Goal: Information Seeking & Learning: Learn about a topic

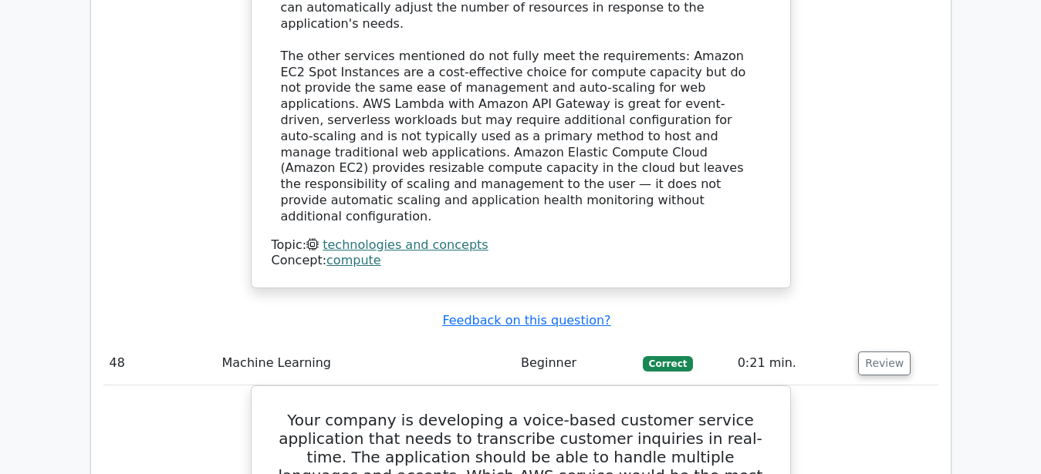
scroll to position [38509, 0]
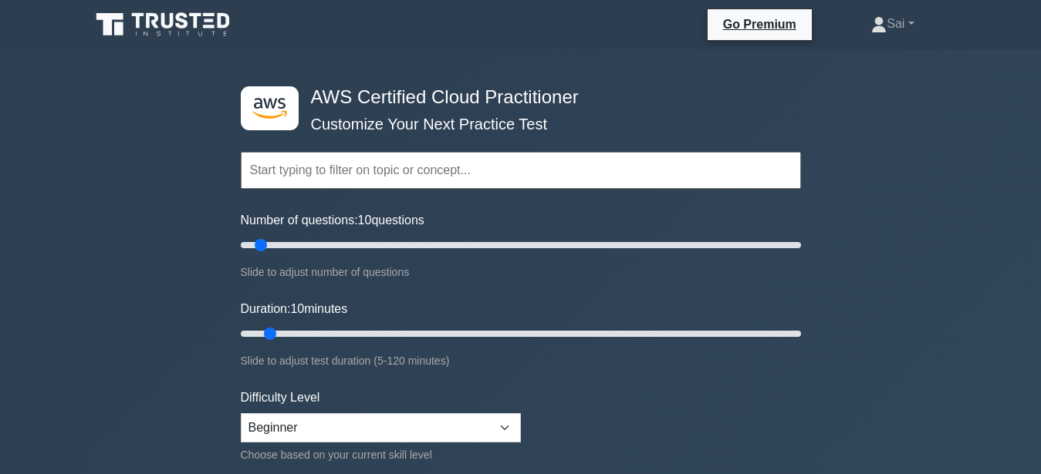
scroll to position [79, 0]
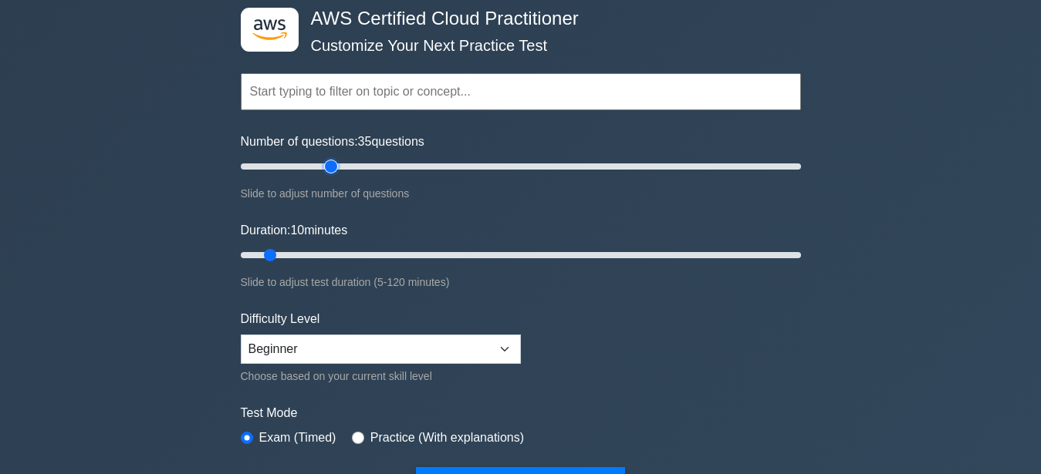
click at [325, 170] on input "Number of questions: 35 questions" at bounding box center [521, 166] width 560 height 19
type input "30"
click at [316, 168] on input "Number of questions: 35 questions" at bounding box center [521, 166] width 560 height 19
drag, startPoint x: 286, startPoint y: 252, endPoint x: 357, endPoint y: 262, distance: 71.6
type input "30"
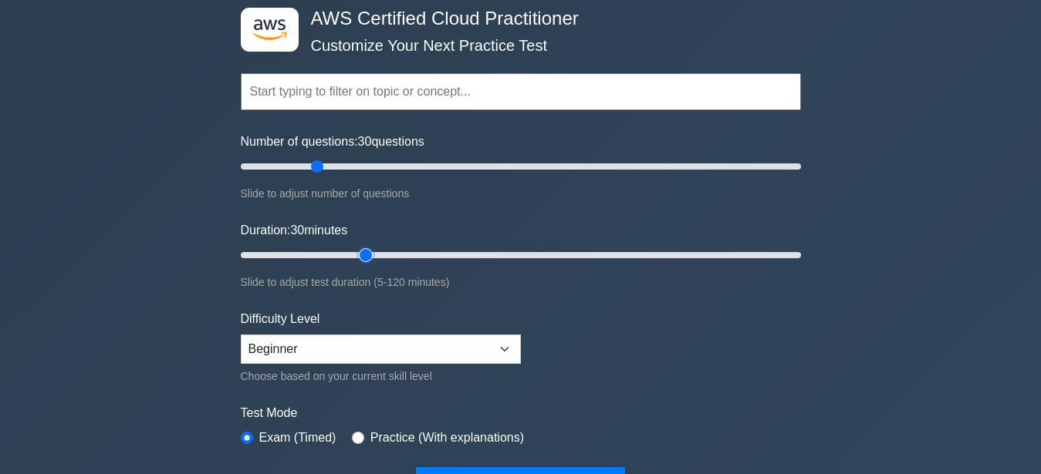
click at [357, 262] on input "Duration: 30 minutes" at bounding box center [521, 255] width 560 height 19
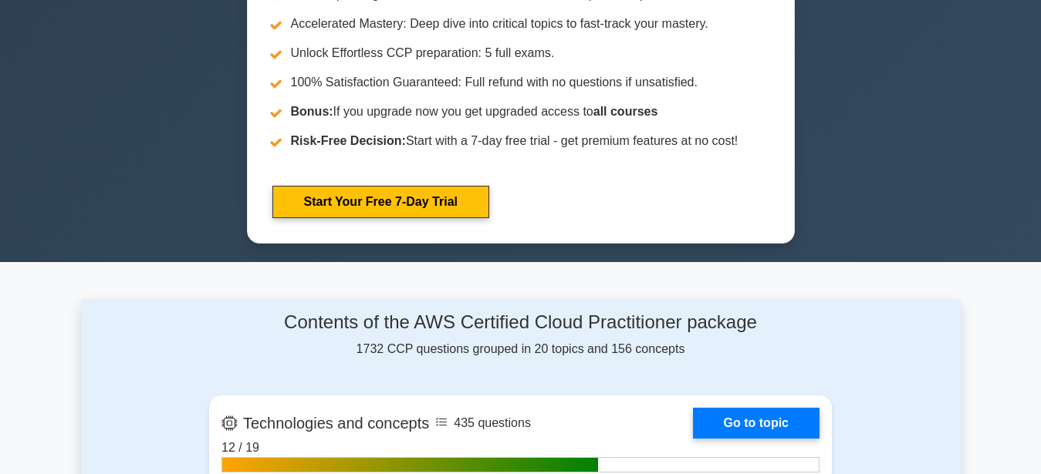
scroll to position [393, 0]
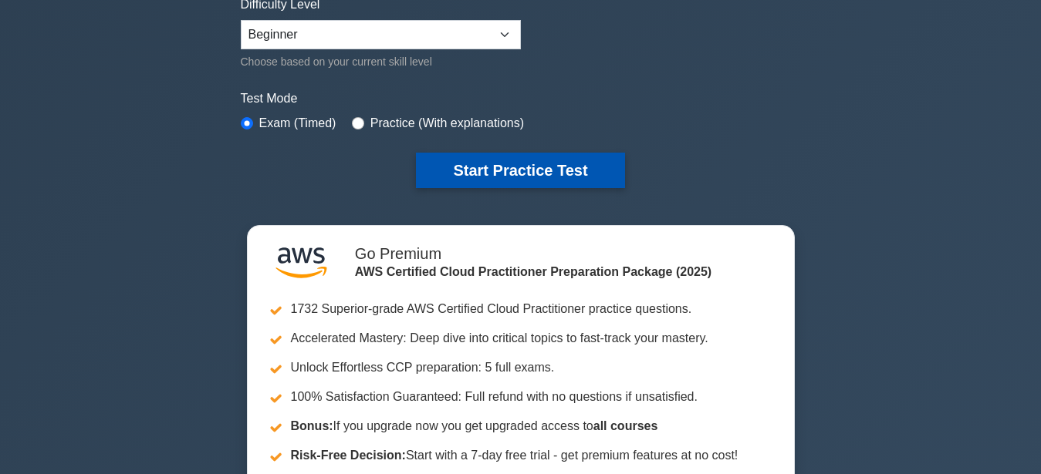
click at [535, 166] on button "Start Practice Test" at bounding box center [520, 170] width 208 height 35
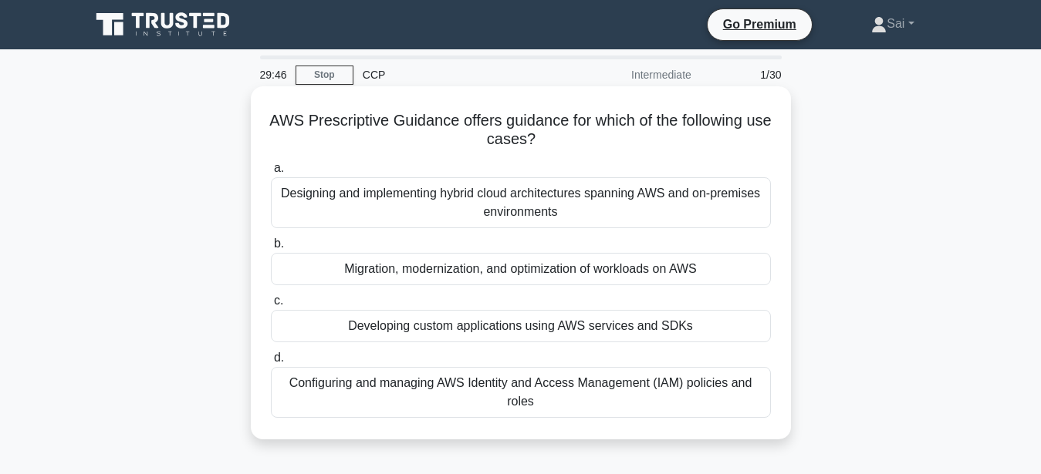
click at [473, 201] on div "Designing and implementing hybrid cloud architectures spanning AWS and on-premi…" at bounding box center [521, 202] width 500 height 51
click at [271, 174] on input "a. Designing and implementing hybrid cloud architectures spanning AWS and on-pr…" at bounding box center [271, 169] width 0 height 10
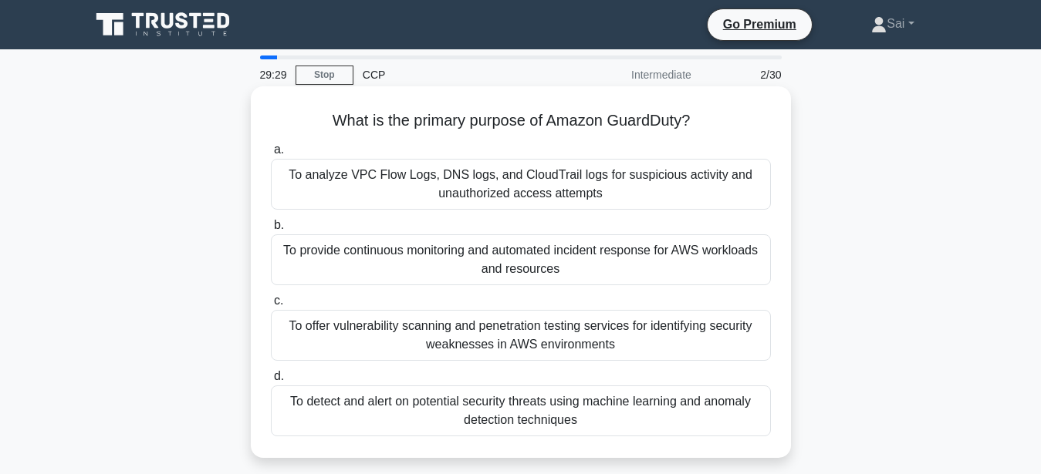
click at [455, 257] on div "To provide continuous monitoring and automated incident response for AWS worklo…" at bounding box center [521, 260] width 500 height 51
click at [271, 231] on input "b. To provide continuous monitoring and automated incident response for AWS wor…" at bounding box center [271, 226] width 0 height 10
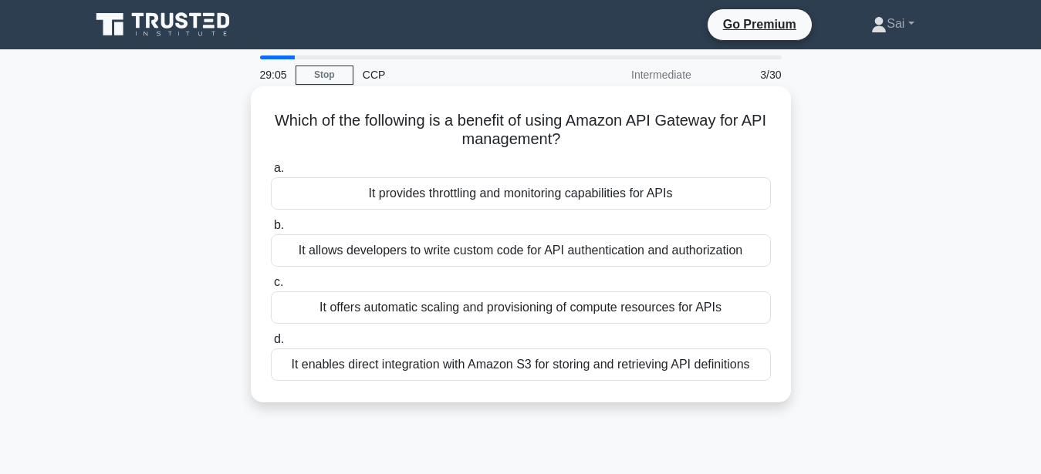
click at [397, 254] on div "It allows developers to write custom code for API authentication and authorizat…" at bounding box center [521, 251] width 500 height 32
click at [271, 231] on input "b. It allows developers to write custom code for API authentication and authori…" at bounding box center [271, 226] width 0 height 10
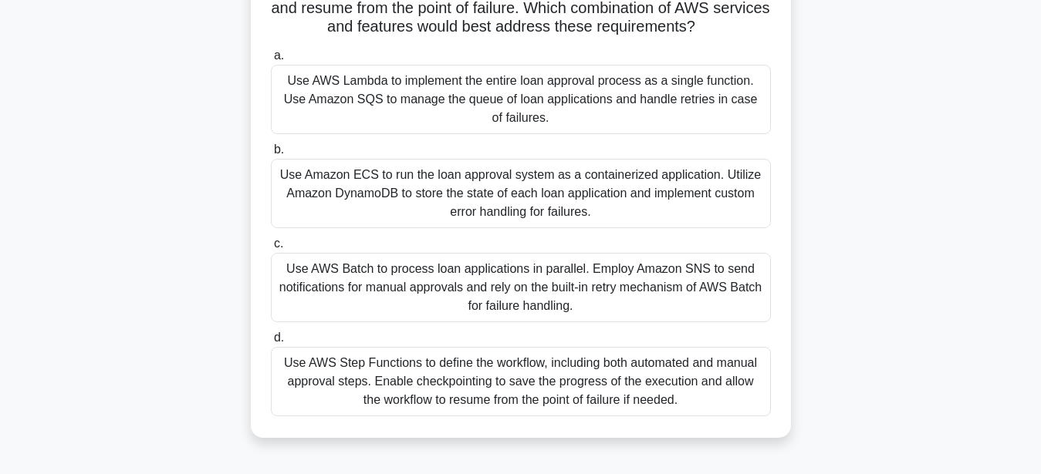
scroll to position [236, 0]
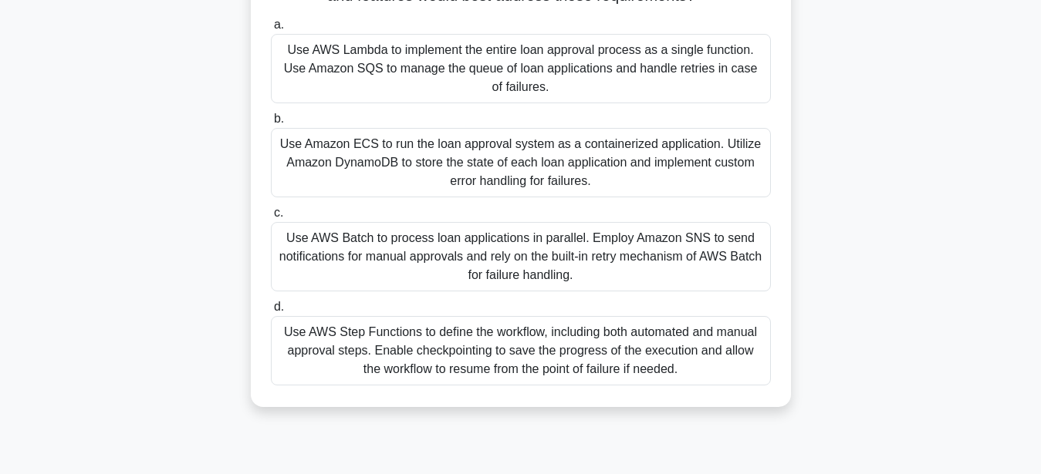
click at [409, 360] on div "Use AWS Step Functions to define the workflow, including both automated and man…" at bounding box center [521, 350] width 500 height 69
click at [271, 312] on input "d. Use AWS Step Functions to define the workflow, including both automated and …" at bounding box center [271, 307] width 0 height 10
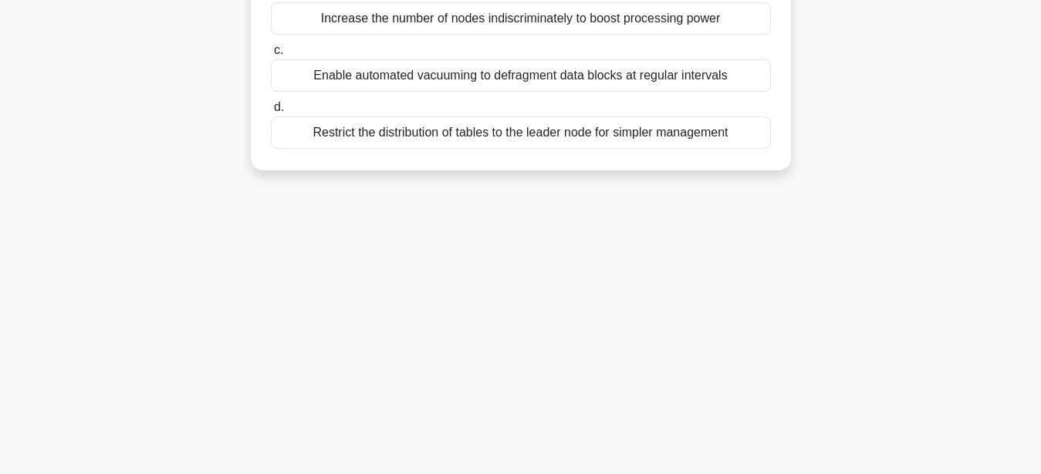
scroll to position [0, 0]
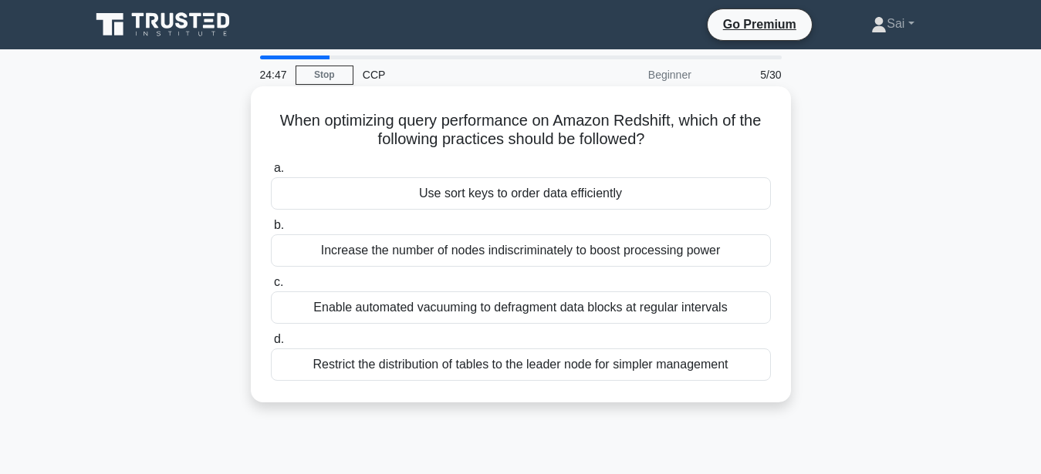
click at [467, 260] on div "Increase the number of nodes indiscriminately to boost processing power" at bounding box center [521, 251] width 500 height 32
click at [271, 231] on input "b. Increase the number of nodes indiscriminately to boost processing power" at bounding box center [271, 226] width 0 height 10
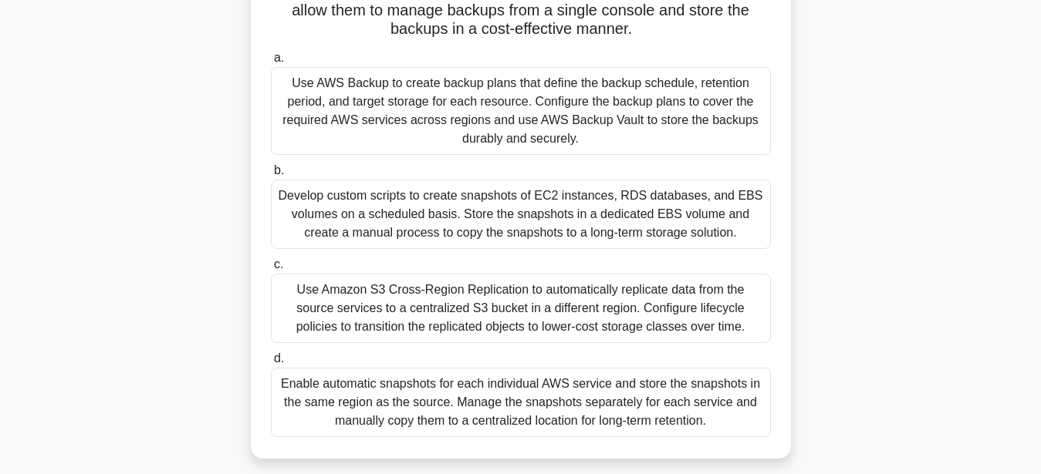
scroll to position [157, 0]
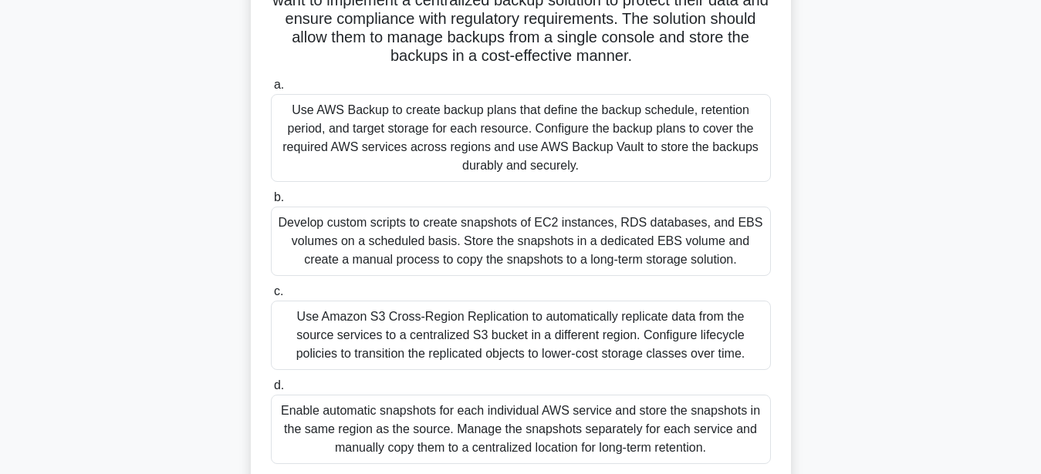
click at [582, 349] on div "Use Amazon S3 Cross-Region Replication to automatically replicate data from the…" at bounding box center [521, 335] width 500 height 69
click at [271, 297] on input "c. Use Amazon S3 Cross-Region Replication to automatically replicate data from …" at bounding box center [271, 292] width 0 height 10
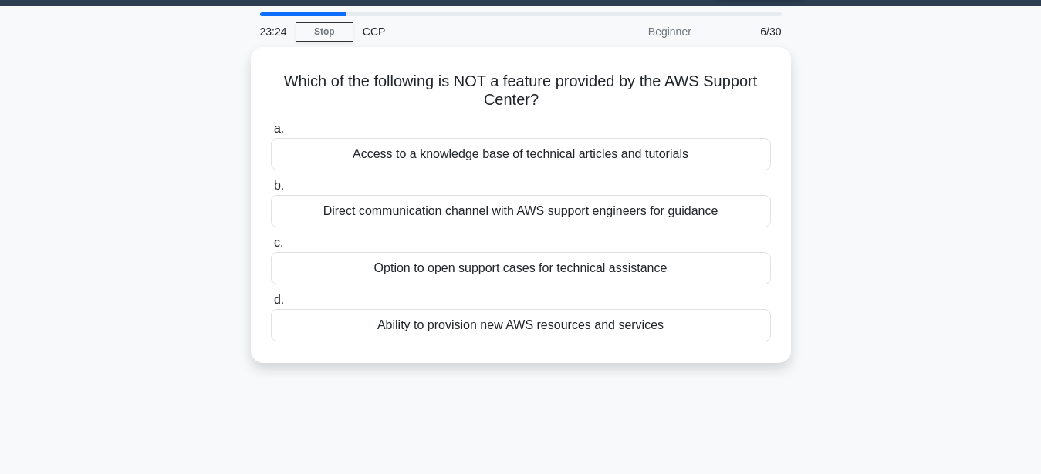
scroll to position [0, 0]
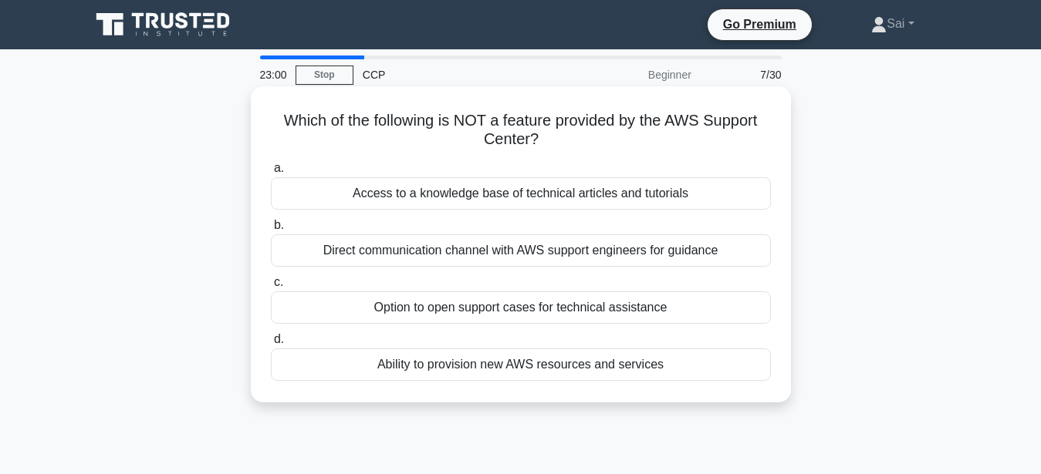
click at [480, 247] on div "Direct communication channel with AWS support engineers for guidance" at bounding box center [521, 251] width 500 height 32
click at [271, 231] on input "b. Direct communication channel with AWS support engineers for guidance" at bounding box center [271, 226] width 0 height 10
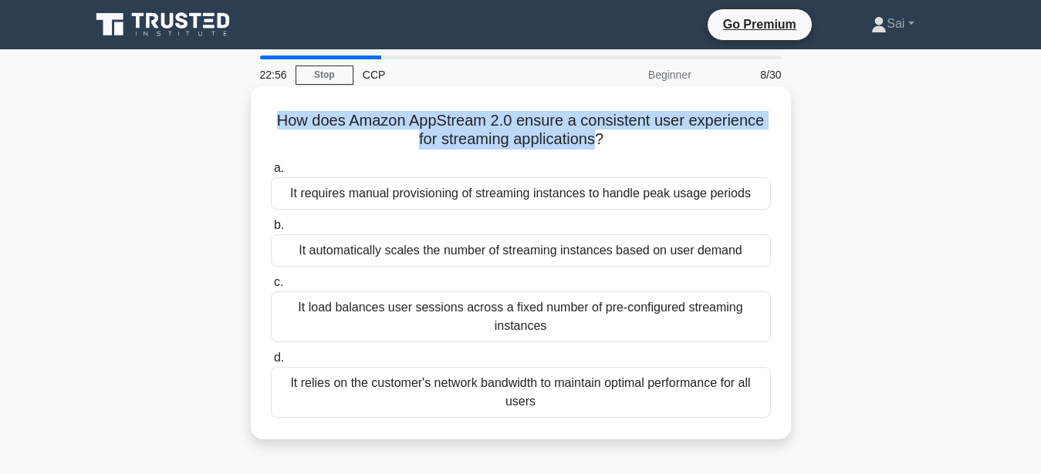
drag, startPoint x: 239, startPoint y: 116, endPoint x: 582, endPoint y: 137, distance: 343.2
click at [582, 137] on div "How does Amazon AppStream 2.0 ensure a consistent user experience for streaming…" at bounding box center [520, 276] width 879 height 372
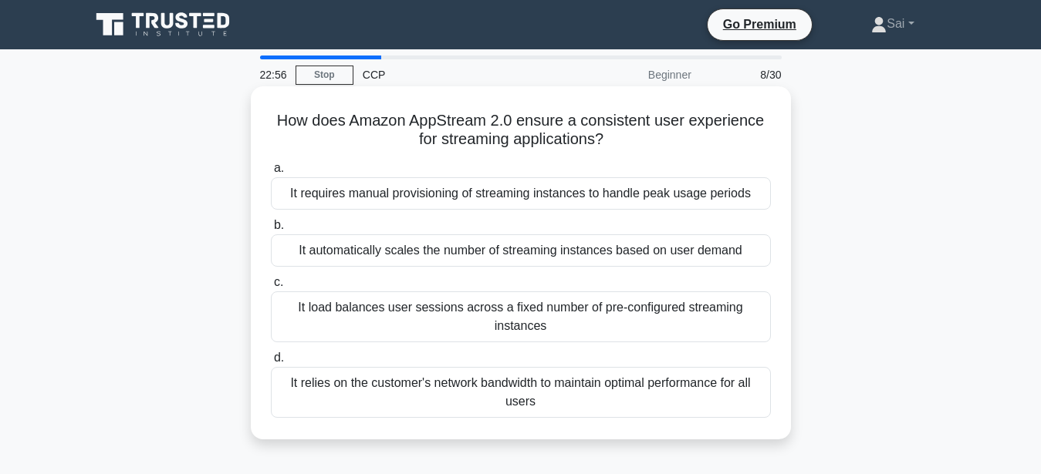
click at [625, 142] on h5 "How does Amazon AppStream 2.0 ensure a consistent user experience for streaming…" at bounding box center [520, 130] width 503 height 39
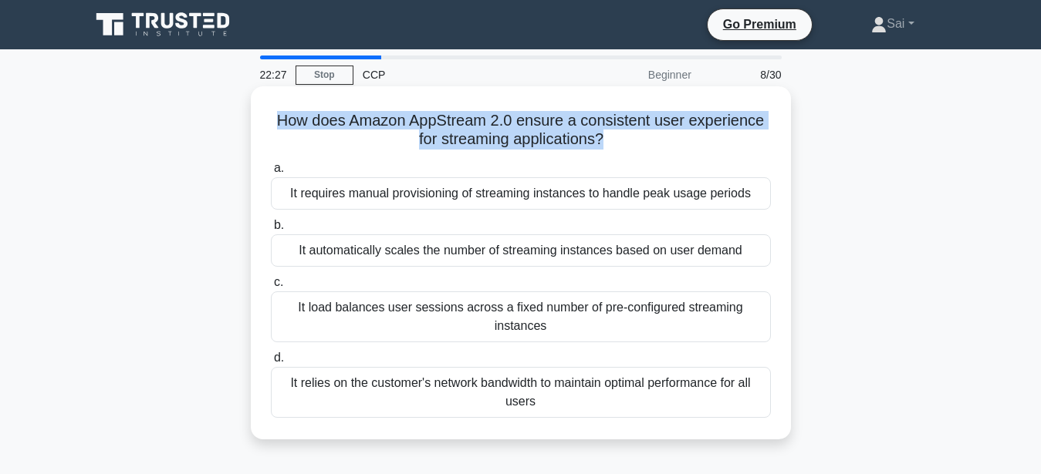
drag, startPoint x: 615, startPoint y: 137, endPoint x: 252, endPoint y: 119, distance: 363.0
click at [252, 119] on div "How does Amazon AppStream 2.0 ensure a consistent user experience for streaming…" at bounding box center [521, 262] width 540 height 353
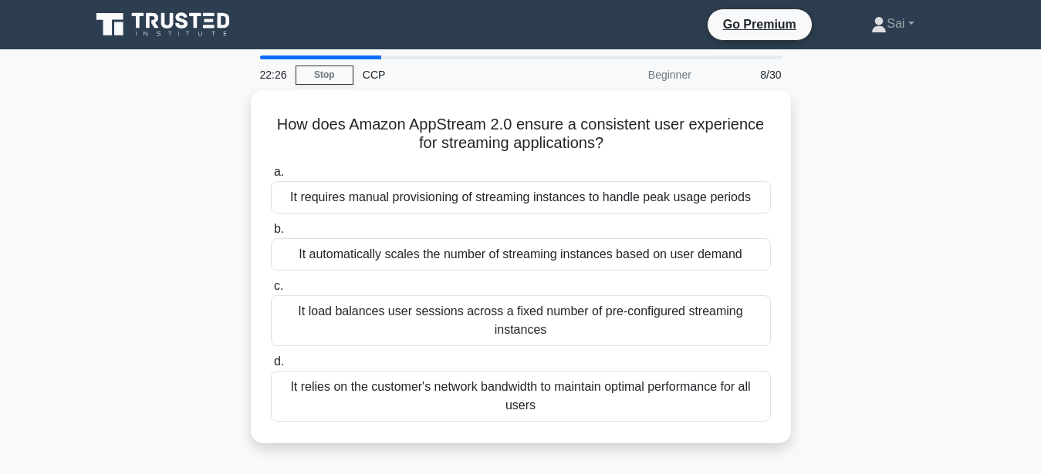
click at [198, 154] on div "How does Amazon AppStream 2.0 ensure a consistent user experience for streaming…" at bounding box center [520, 276] width 879 height 372
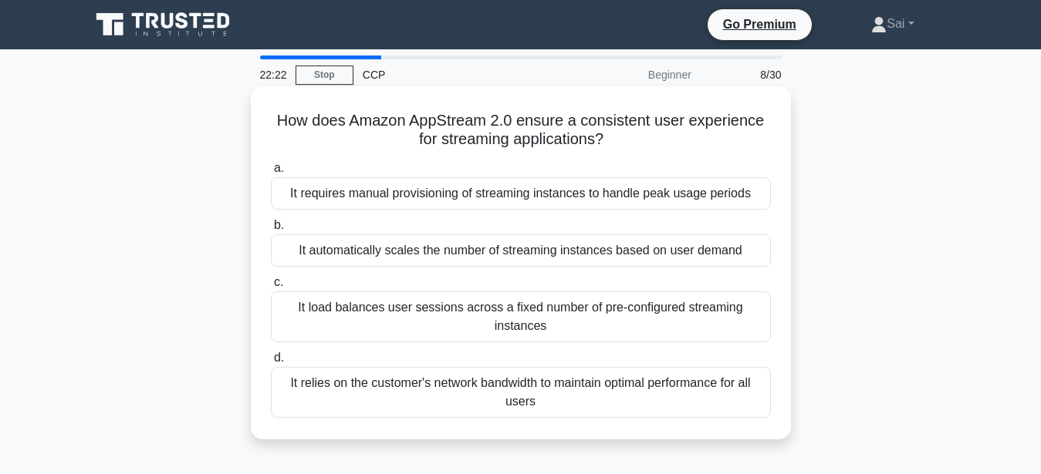
click at [565, 262] on div "It automatically scales the number of streaming instances based on user demand" at bounding box center [521, 251] width 500 height 32
click at [271, 231] on input "b. It automatically scales the number of streaming instances based on user dema…" at bounding box center [271, 226] width 0 height 10
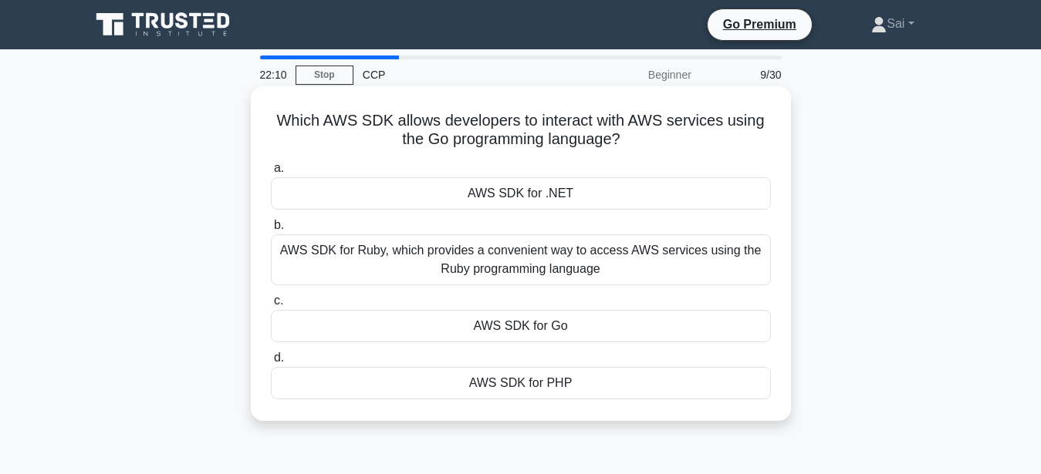
click at [429, 328] on div "AWS SDK for Go" at bounding box center [521, 326] width 500 height 32
click at [271, 306] on input "c. AWS SDK for Go" at bounding box center [271, 301] width 0 height 10
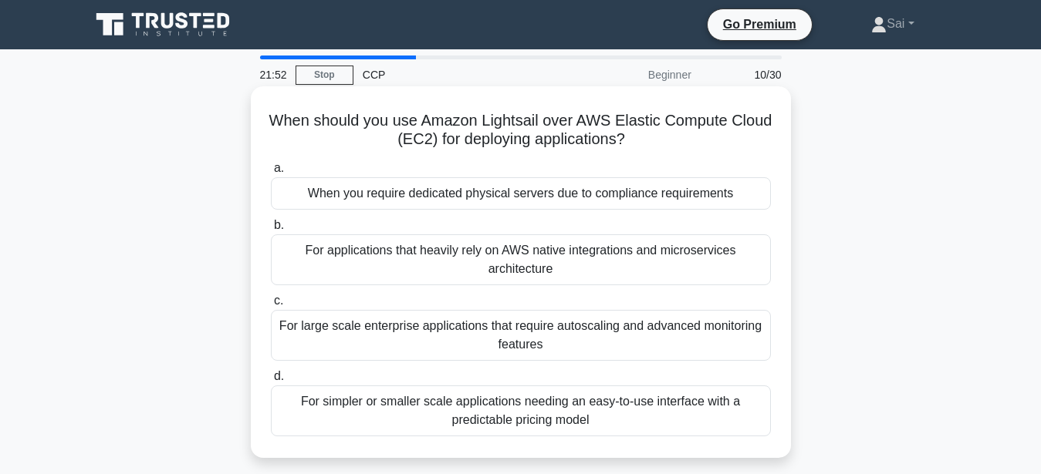
click at [410, 410] on div "For simpler or smaller scale applications needing an easy-to-use interface with…" at bounding box center [521, 411] width 500 height 51
click at [271, 382] on input "d. For simpler or smaller scale applications needing an easy-to-use interface w…" at bounding box center [271, 377] width 0 height 10
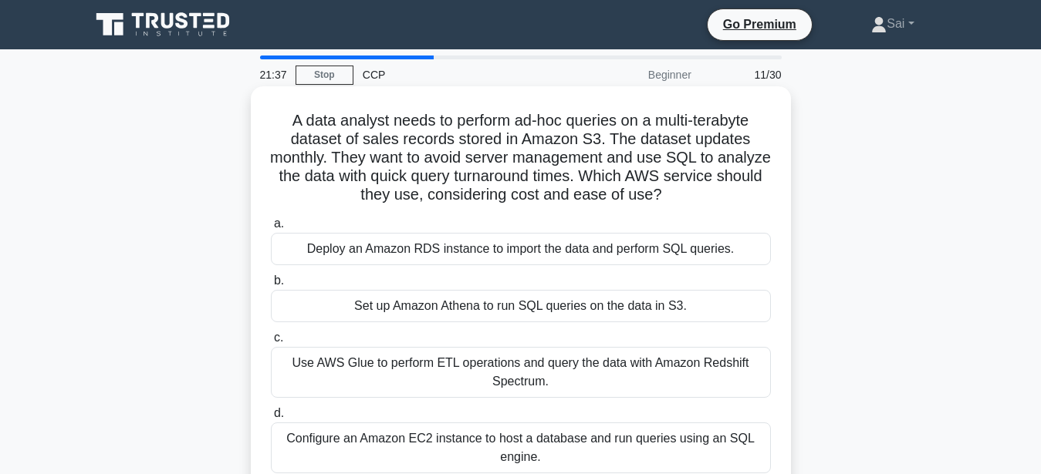
scroll to position [79, 0]
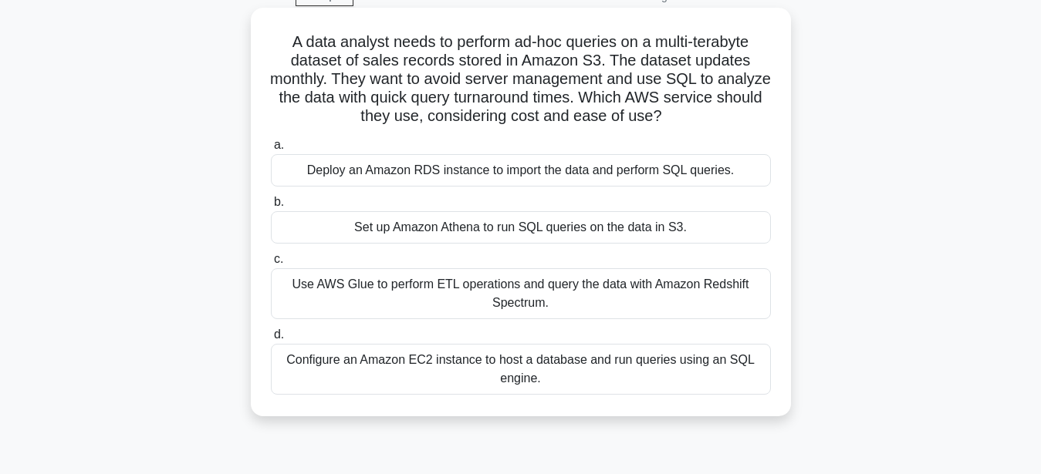
click at [474, 223] on div "Set up Amazon Athena to run SQL queries on the data in S3." at bounding box center [521, 227] width 500 height 32
click at [271, 208] on input "b. Set up Amazon Athena to run SQL queries on the data in S3." at bounding box center [271, 202] width 0 height 10
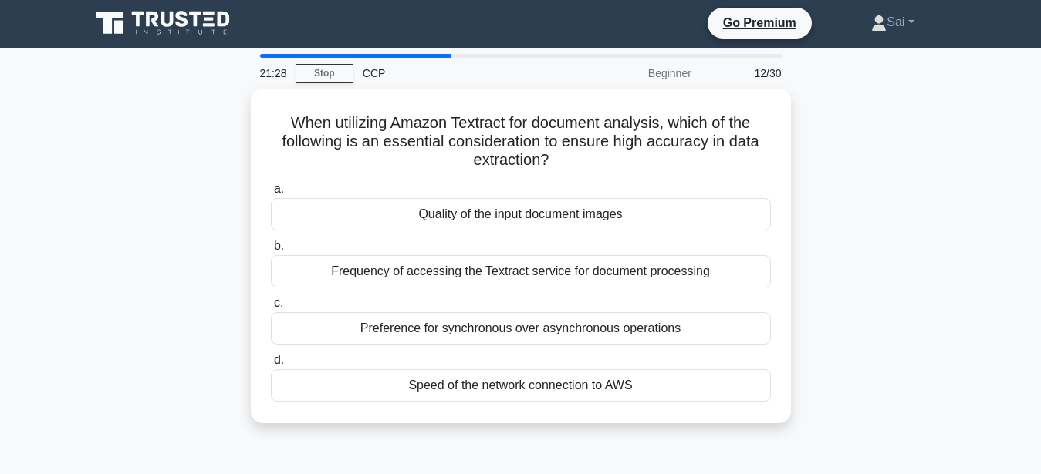
scroll to position [0, 0]
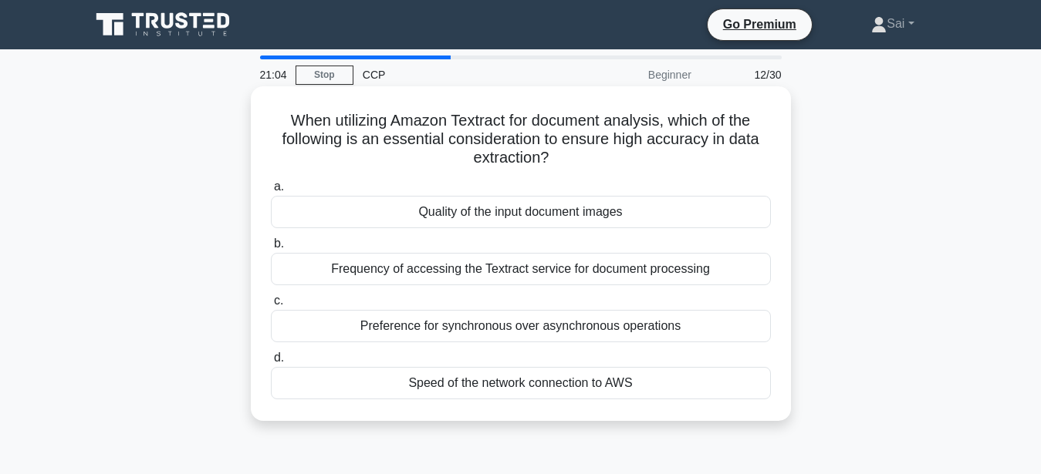
click at [549, 221] on div "Quality of the input document images" at bounding box center [521, 212] width 500 height 32
click at [271, 192] on input "a. Quality of the input document images" at bounding box center [271, 187] width 0 height 10
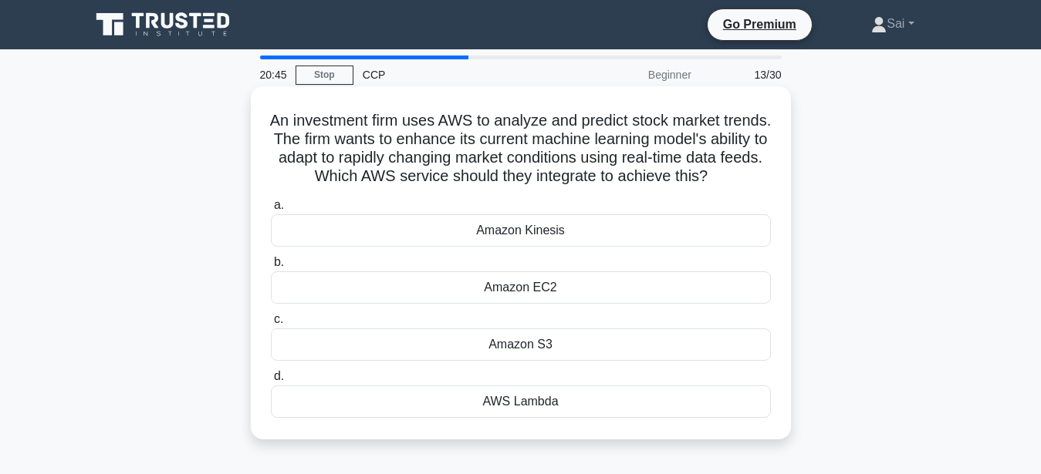
click at [673, 232] on div "Amazon Kinesis" at bounding box center [521, 230] width 500 height 32
click at [271, 211] on input "a. Amazon Kinesis" at bounding box center [271, 206] width 0 height 10
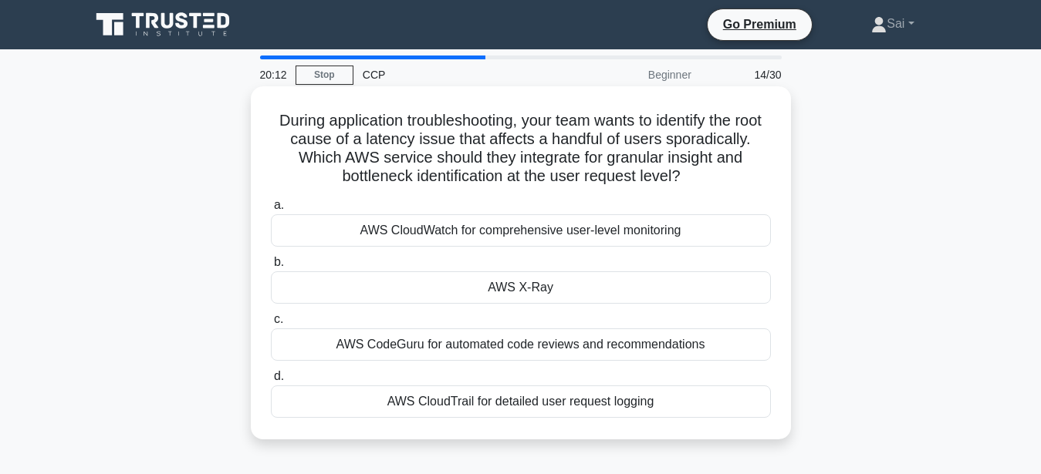
click at [507, 238] on div "AWS CloudWatch for comprehensive user-level monitoring" at bounding box center [521, 230] width 500 height 32
click at [271, 211] on input "a. AWS CloudWatch for comprehensive user-level monitoring" at bounding box center [271, 206] width 0 height 10
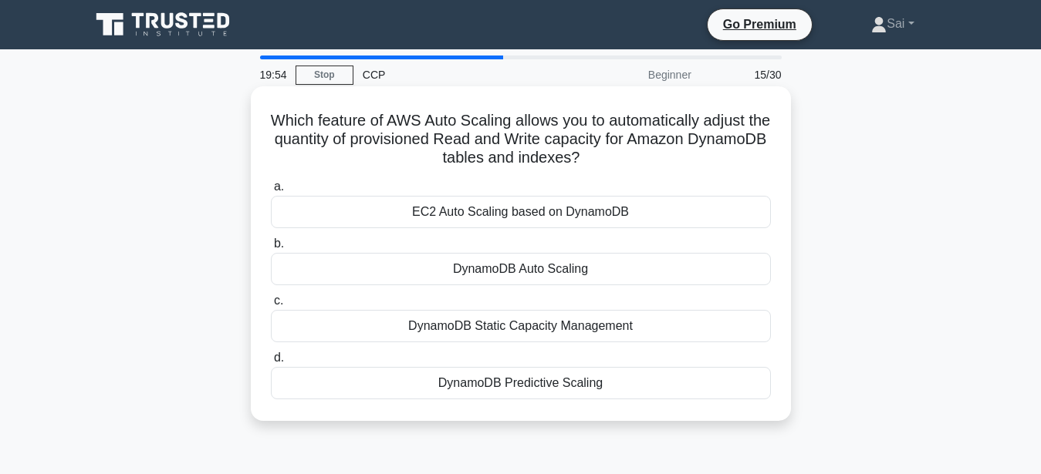
click at [494, 330] on div "DynamoDB Static Capacity Management" at bounding box center [521, 326] width 500 height 32
click at [271, 306] on input "c. DynamoDB Static Capacity Management" at bounding box center [271, 301] width 0 height 10
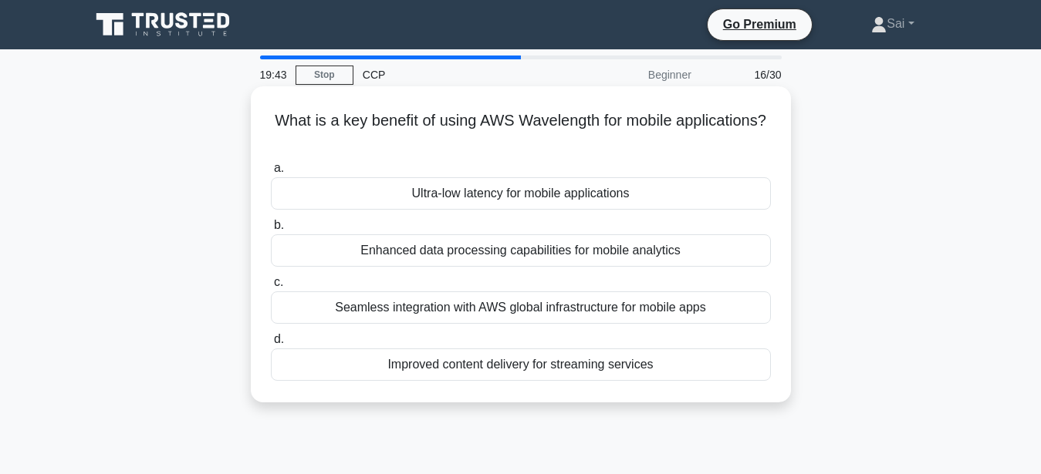
click at [498, 197] on div "Ultra-low latency for mobile applications" at bounding box center [521, 193] width 500 height 32
click at [271, 174] on input "a. Ultra-low latency for mobile applications" at bounding box center [271, 169] width 0 height 10
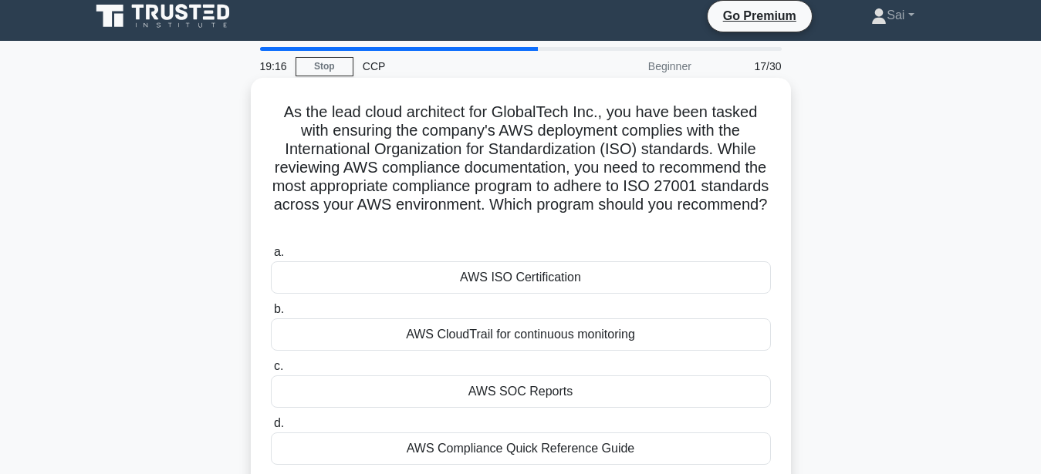
scroll to position [79, 0]
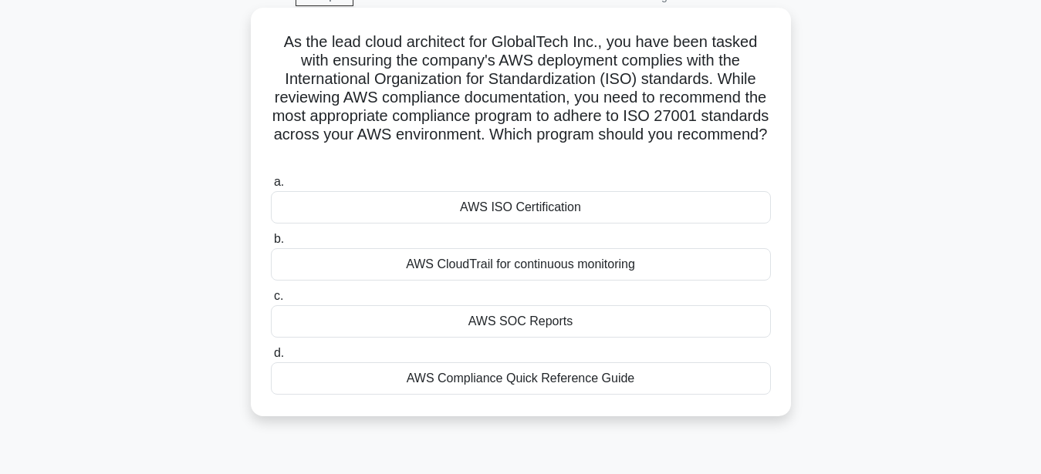
click at [612, 329] on div "AWS SOC Reports" at bounding box center [521, 321] width 500 height 32
click at [271, 302] on input "c. AWS SOC Reports" at bounding box center [271, 297] width 0 height 10
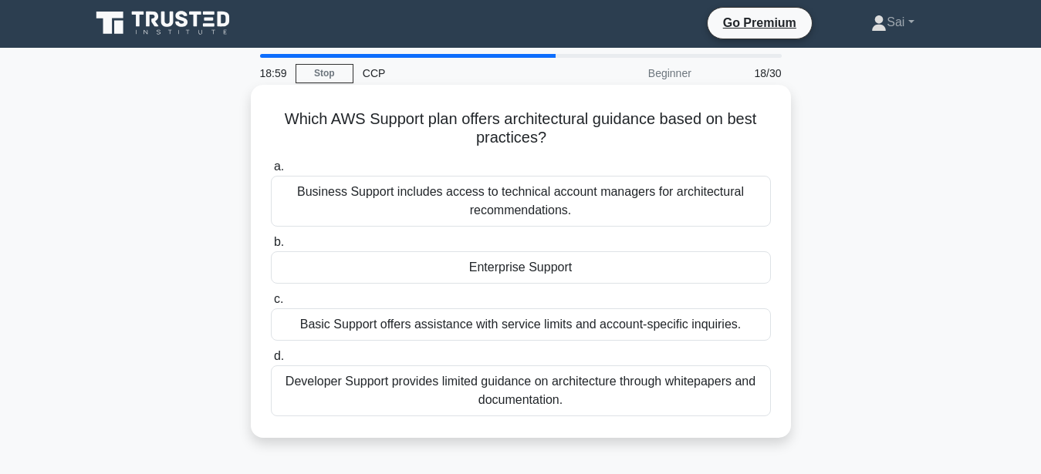
scroll to position [0, 0]
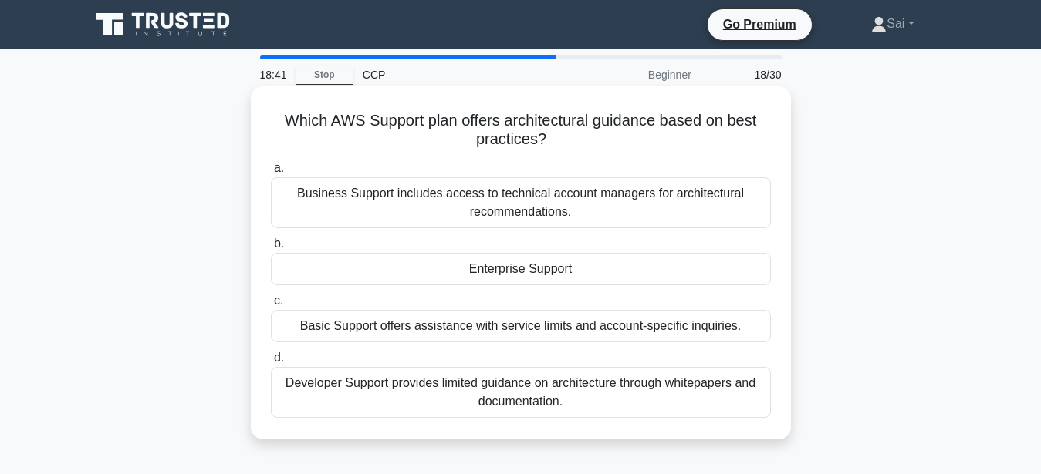
click at [459, 271] on div "Enterprise Support" at bounding box center [521, 269] width 500 height 32
click at [271, 249] on input "b. Enterprise Support" at bounding box center [271, 244] width 0 height 10
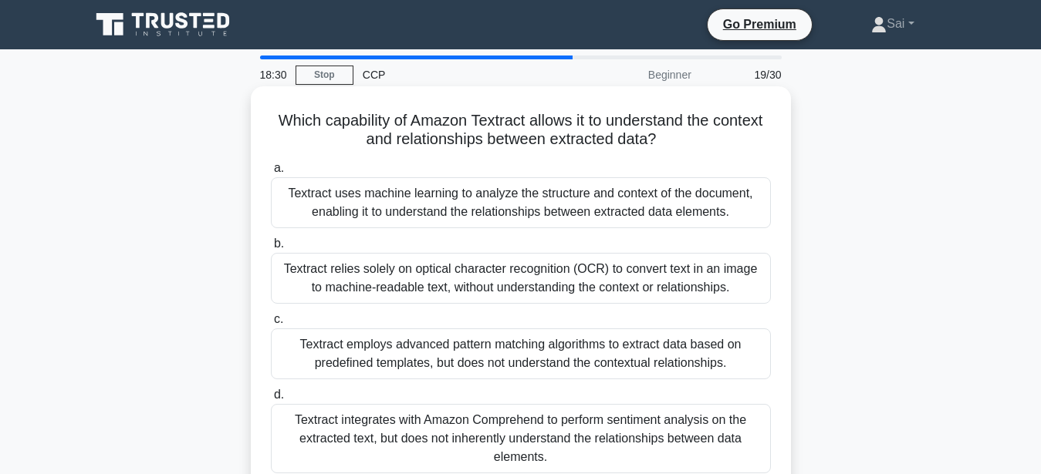
click at [451, 205] on div "Textract uses machine learning to analyze the structure and context of the docu…" at bounding box center [521, 202] width 500 height 51
click at [271, 174] on input "a. Textract uses machine learning to analyze the structure and context of the d…" at bounding box center [271, 169] width 0 height 10
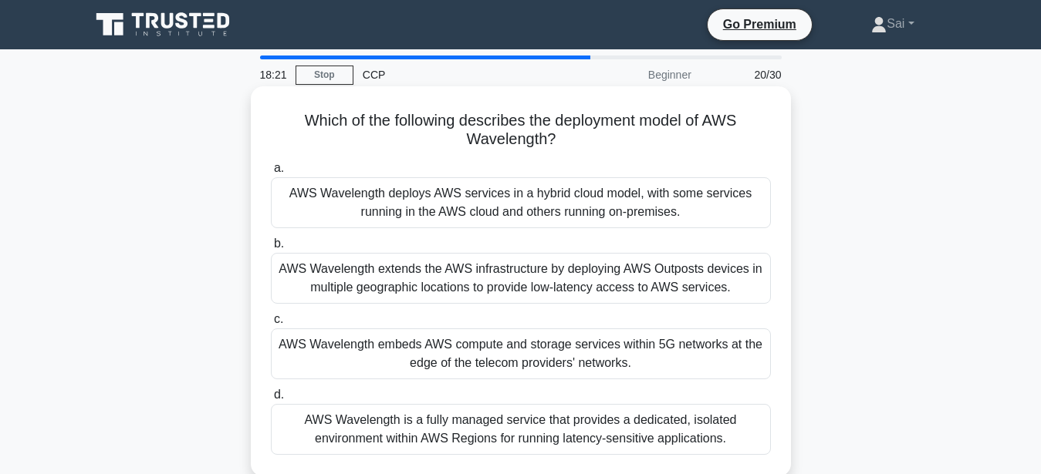
click at [462, 432] on div "AWS Wavelength is a fully managed service that provides a dedicated, isolated e…" at bounding box center [521, 429] width 500 height 51
click at [271, 400] on input "d. AWS Wavelength is a fully managed service that provides a dedicated, isolate…" at bounding box center [271, 395] width 0 height 10
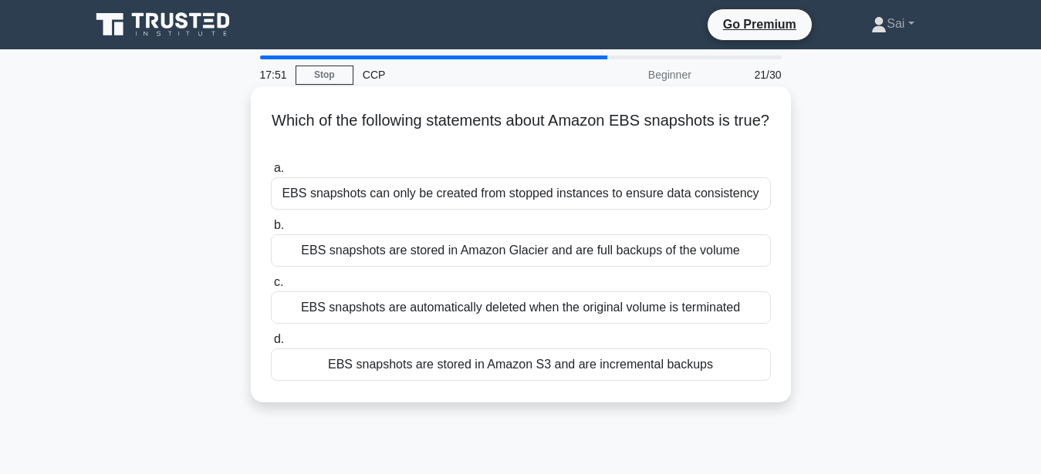
click at [348, 197] on div "EBS snapshots can only be created from stopped instances to ensure data consist…" at bounding box center [521, 193] width 500 height 32
click at [271, 174] on input "a. EBS snapshots can only be created from stopped instances to ensure data cons…" at bounding box center [271, 169] width 0 height 10
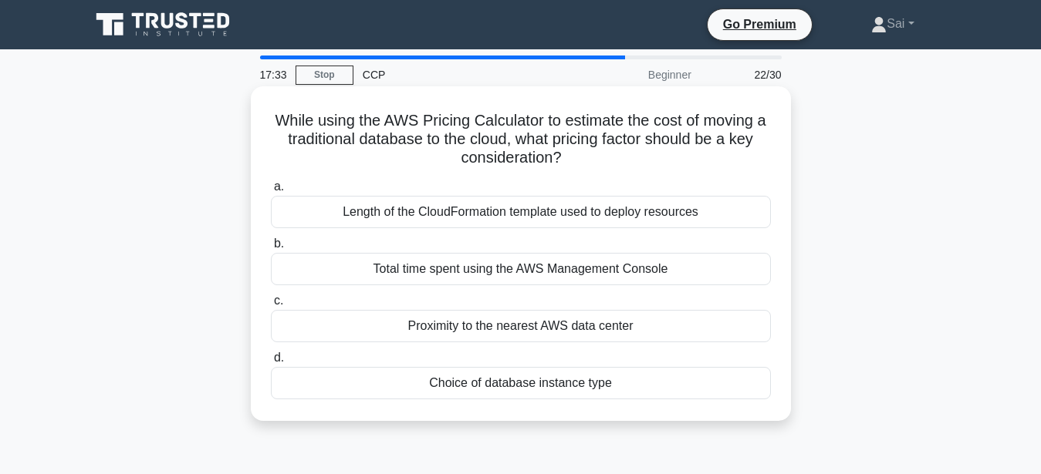
click at [548, 394] on div "Choice of database instance type" at bounding box center [521, 383] width 500 height 32
click at [271, 363] on input "d. Choice of database instance type" at bounding box center [271, 358] width 0 height 10
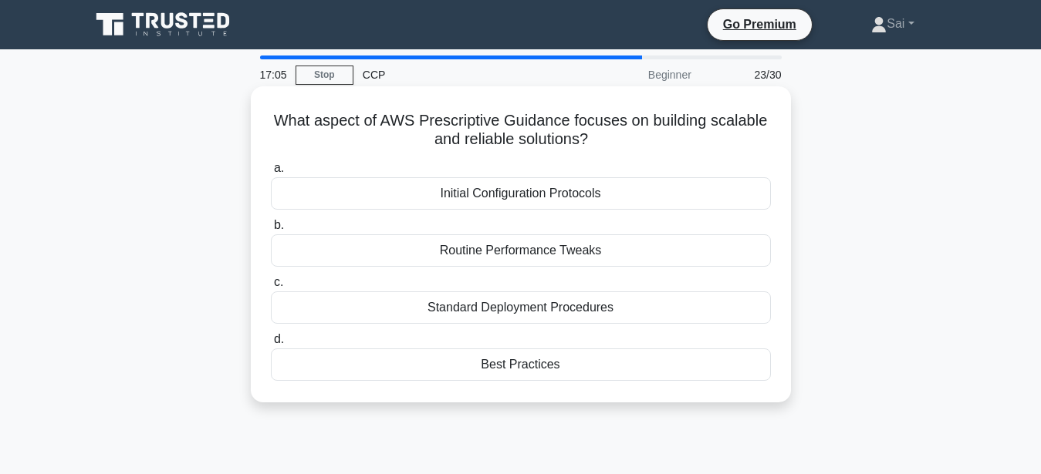
click at [530, 309] on div "Standard Deployment Procedures" at bounding box center [521, 308] width 500 height 32
click at [271, 288] on input "c. Standard Deployment Procedures" at bounding box center [271, 283] width 0 height 10
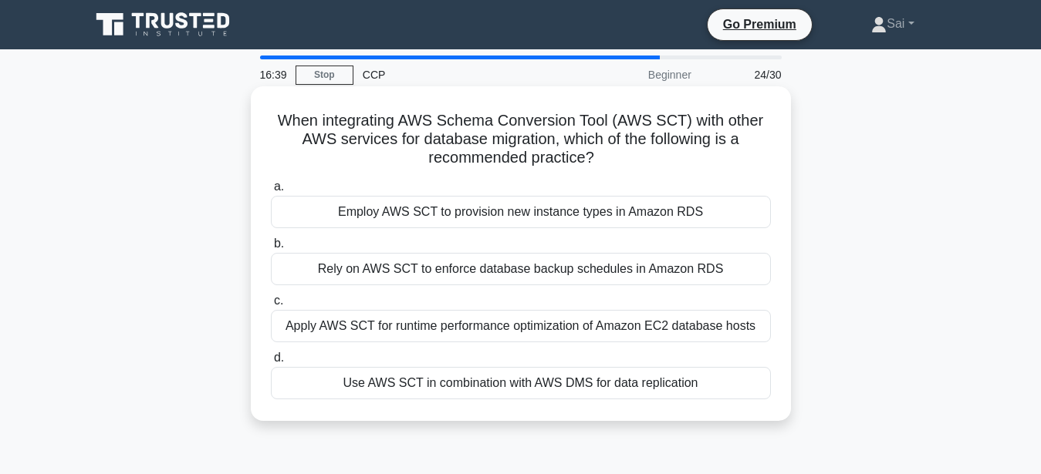
click at [446, 333] on div "Apply AWS SCT for runtime performance optimization of Amazon EC2 database hosts" at bounding box center [521, 326] width 500 height 32
click at [271, 306] on input "c. Apply AWS SCT for runtime performance optimization of Amazon EC2 database ho…" at bounding box center [271, 301] width 0 height 10
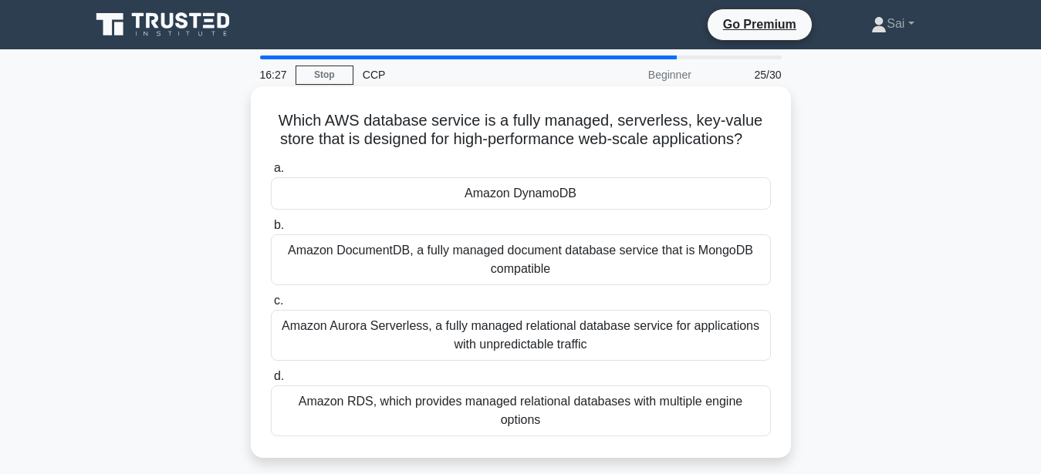
click at [491, 199] on div "Amazon DynamoDB" at bounding box center [521, 193] width 500 height 32
click at [271, 174] on input "a. Amazon DynamoDB" at bounding box center [271, 169] width 0 height 10
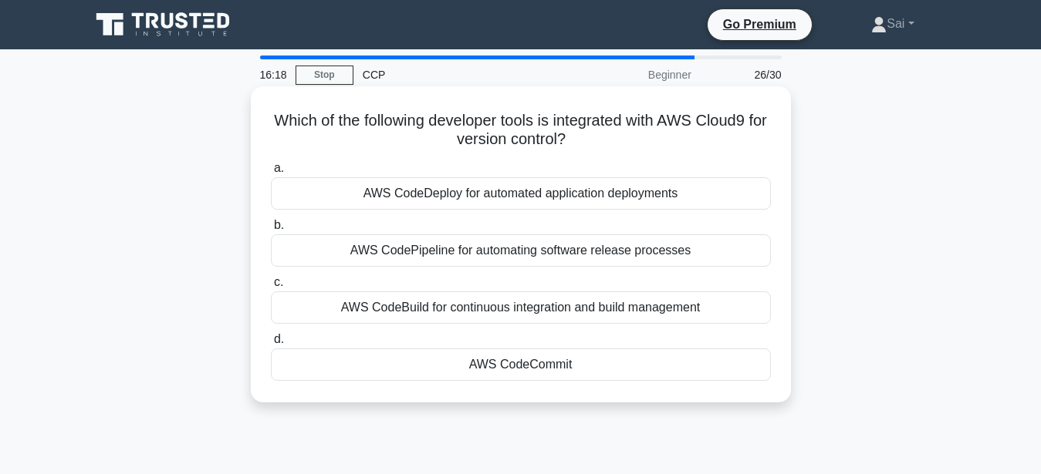
click at [502, 255] on div "AWS CodePipeline for automating software release processes" at bounding box center [521, 251] width 500 height 32
click at [271, 231] on input "b. AWS CodePipeline for automating software release processes" at bounding box center [271, 226] width 0 height 10
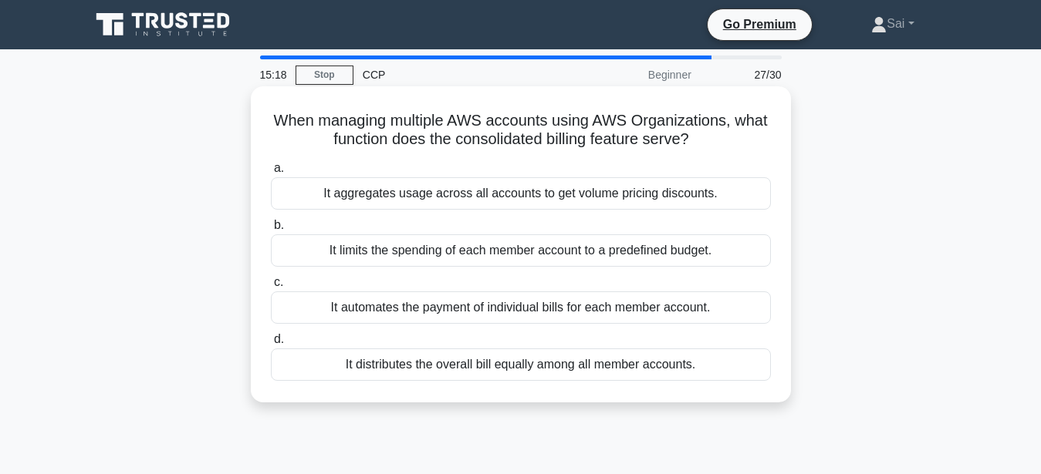
click at [419, 203] on div "It aggregates usage across all accounts to get volume pricing discounts." at bounding box center [521, 193] width 500 height 32
click at [271, 174] on input "a. It aggregates usage across all accounts to get volume pricing discounts." at bounding box center [271, 169] width 0 height 10
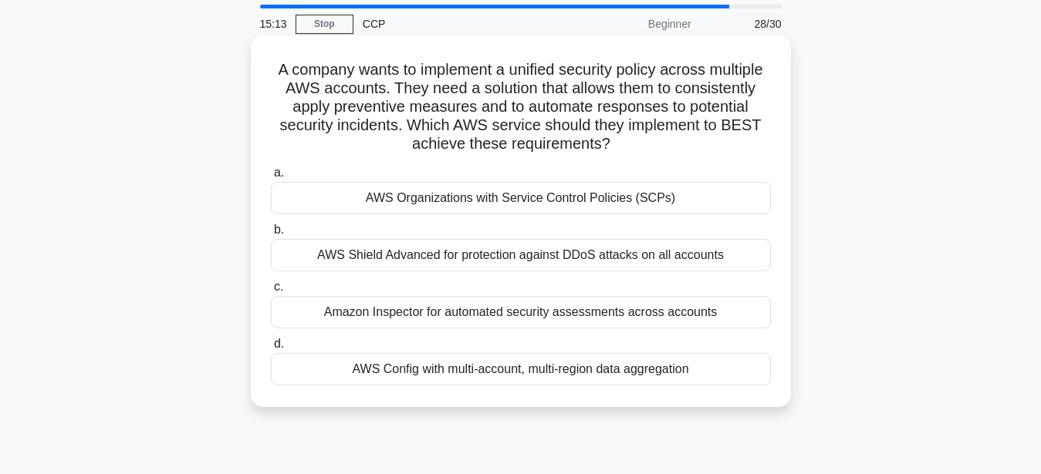
scroll to position [79, 0]
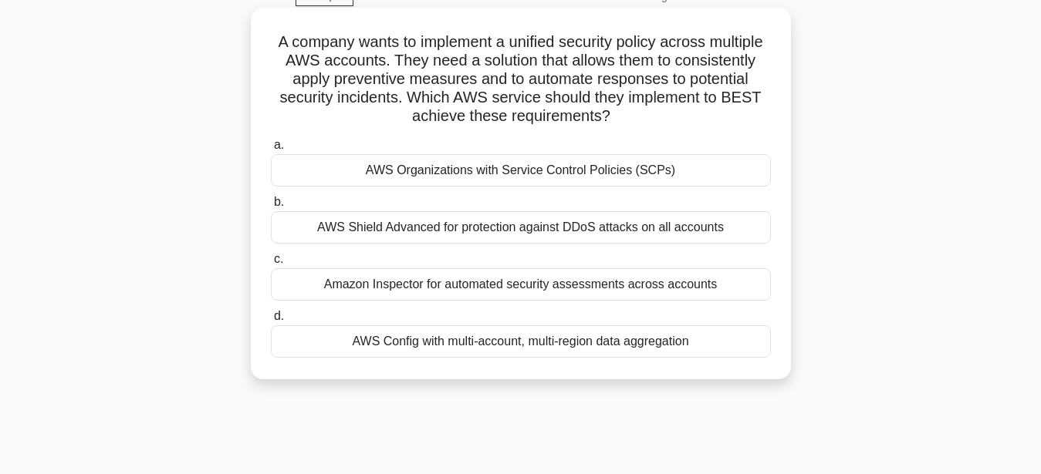
click at [414, 174] on div "AWS Organizations with Service Control Policies (SCPs)" at bounding box center [521, 170] width 500 height 32
click at [271, 150] on input "a. AWS Organizations with Service Control Policies (SCPs)" at bounding box center [271, 145] width 0 height 10
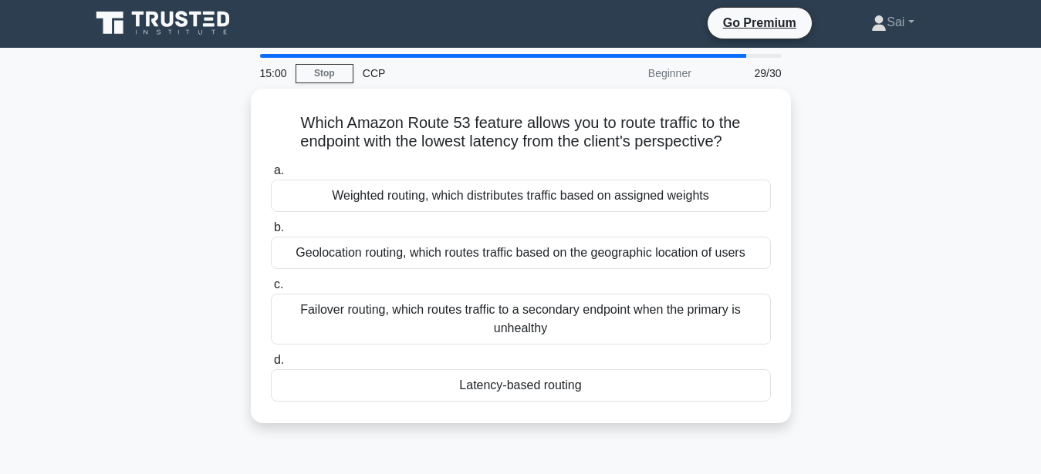
scroll to position [0, 0]
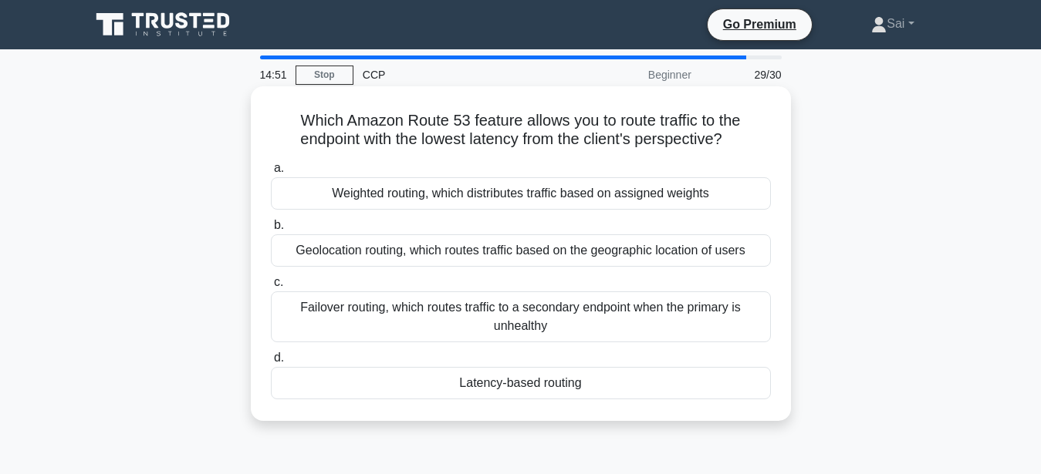
click at [433, 387] on div "Latency-based routing" at bounding box center [521, 383] width 500 height 32
click at [271, 363] on input "d. Latency-based routing" at bounding box center [271, 358] width 0 height 10
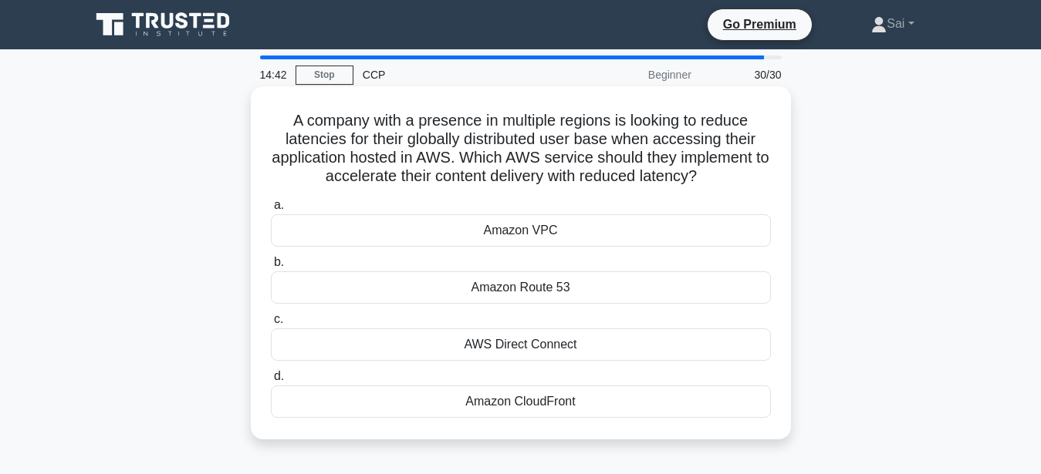
click at [517, 405] on div "Amazon CloudFront" at bounding box center [521, 402] width 500 height 32
click at [271, 382] on input "d. Amazon CloudFront" at bounding box center [271, 377] width 0 height 10
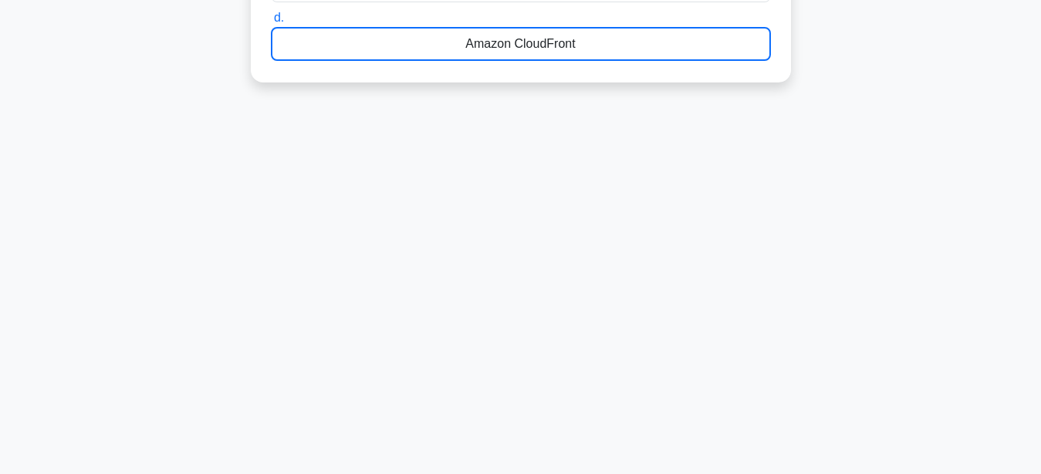
scroll to position [219, 0]
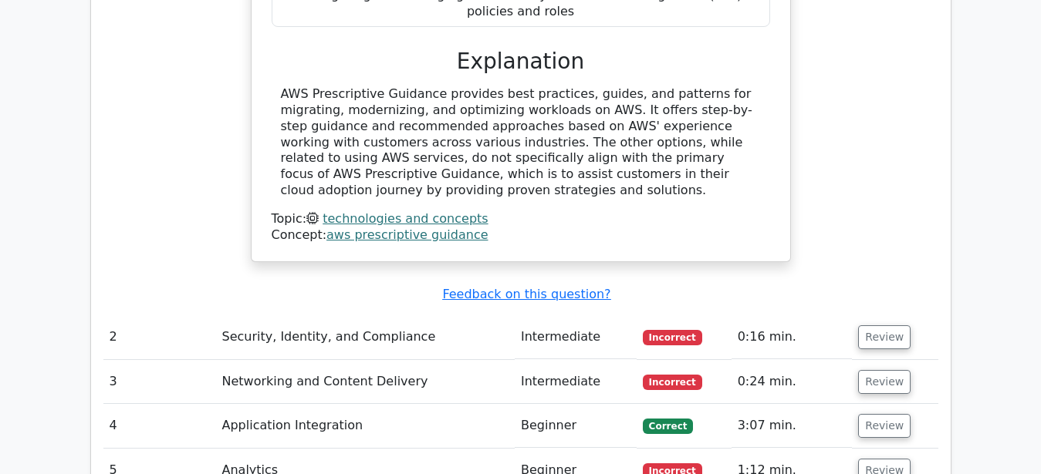
scroll to position [1967, 0]
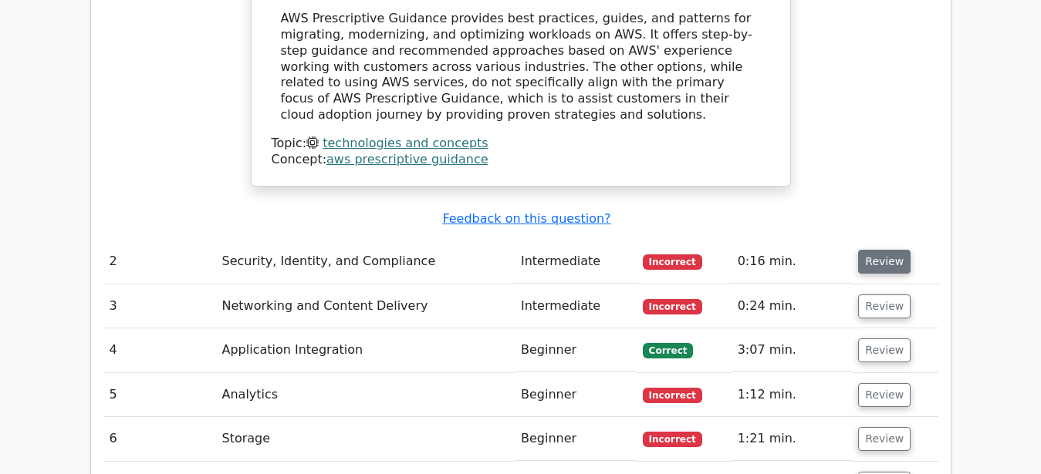
click at [864, 250] on button "Review" at bounding box center [884, 262] width 52 height 24
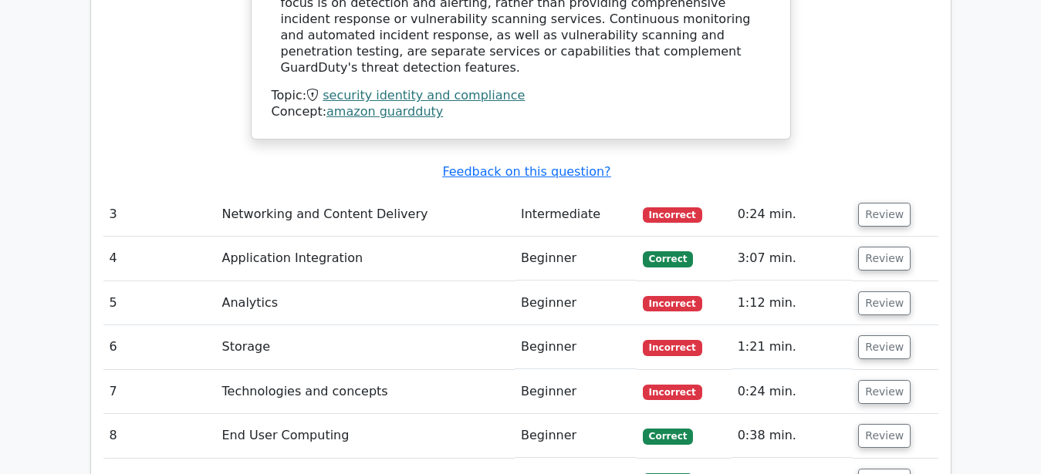
scroll to position [2754, 0]
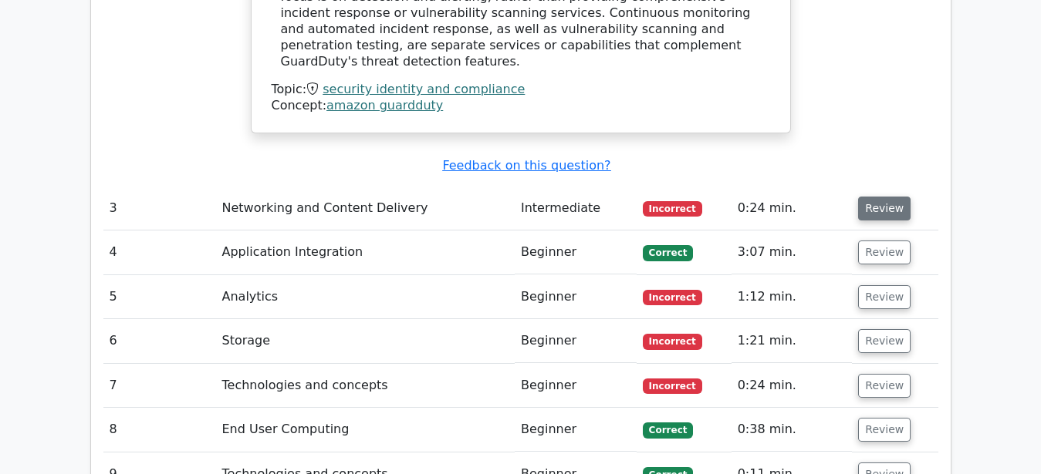
click at [872, 197] on button "Review" at bounding box center [884, 209] width 52 height 24
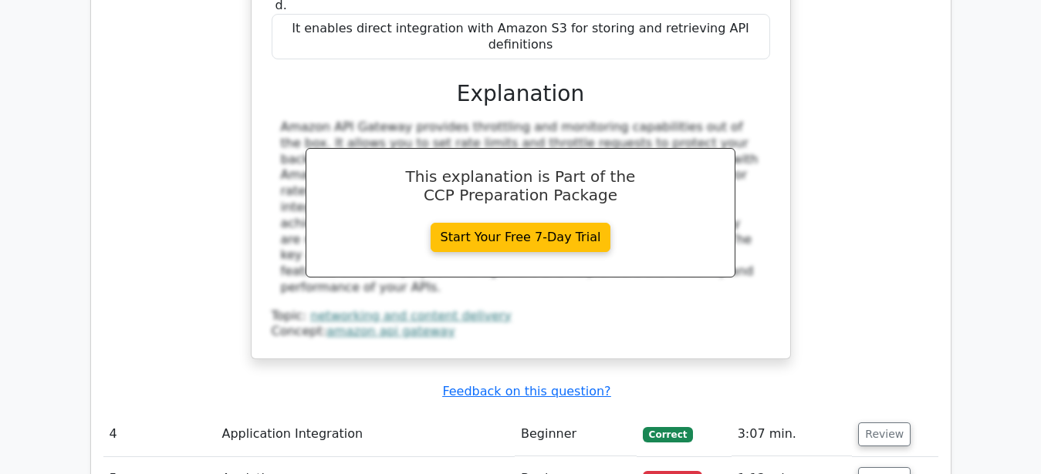
scroll to position [3384, 0]
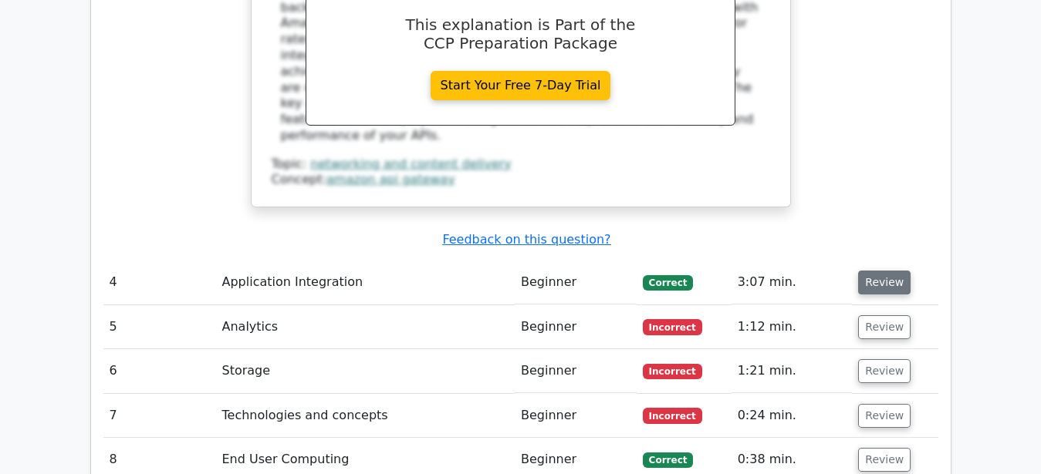
click at [865, 271] on button "Review" at bounding box center [884, 283] width 52 height 24
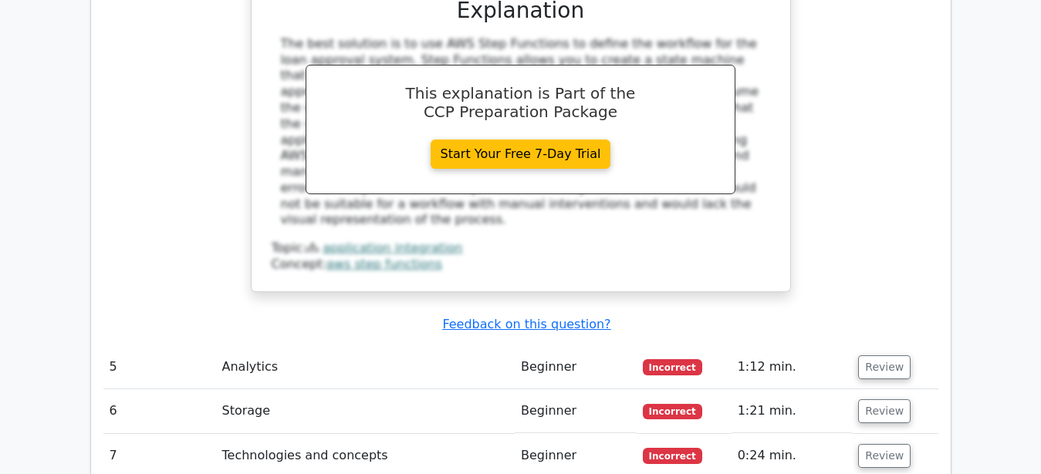
scroll to position [4249, 0]
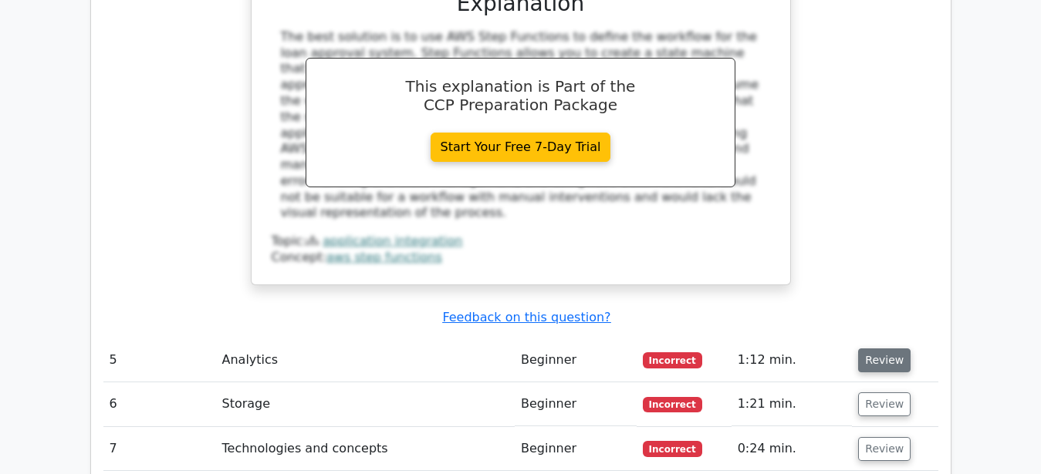
click at [870, 349] on button "Review" at bounding box center [884, 361] width 52 height 24
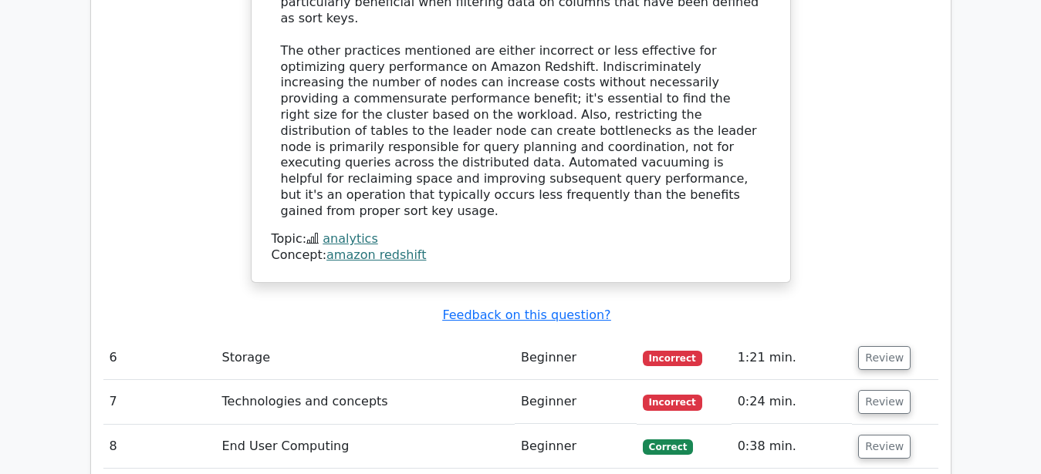
scroll to position [5036, 0]
click at [887, 346] on button "Review" at bounding box center [884, 358] width 52 height 24
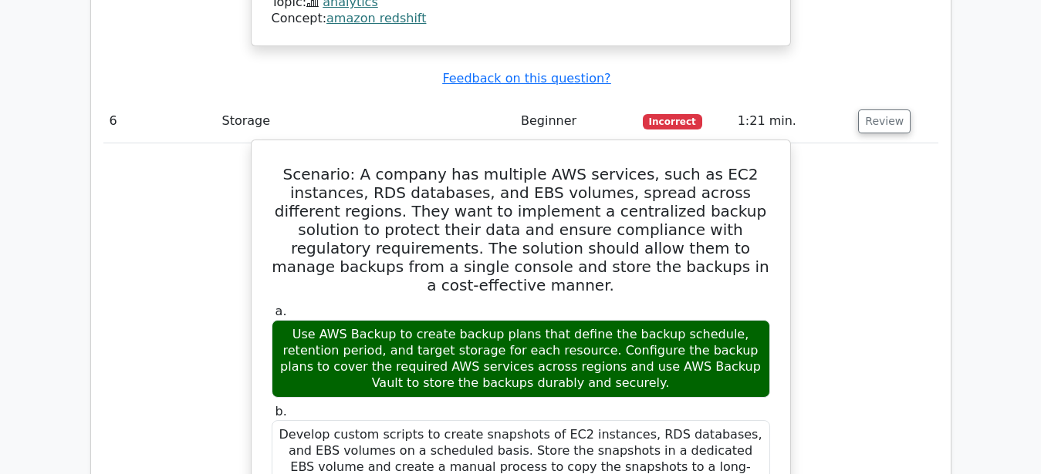
scroll to position [5115, 0]
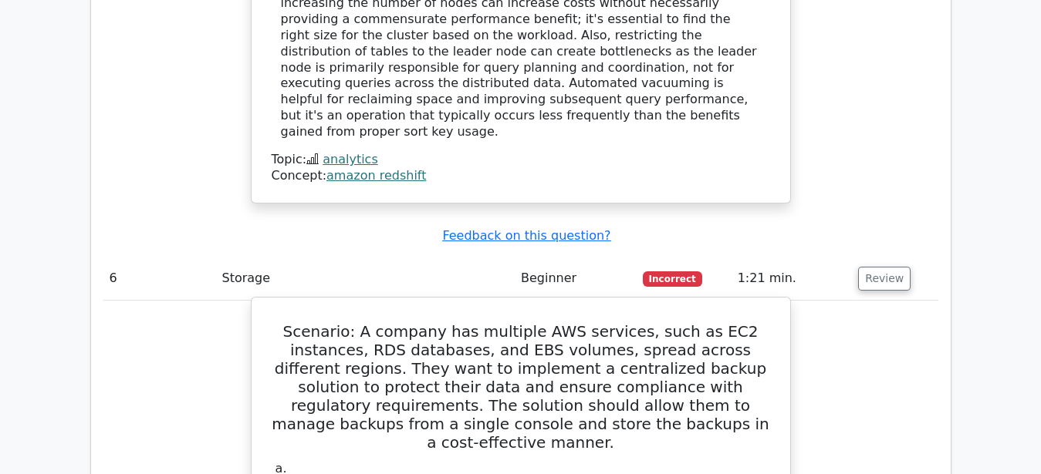
drag, startPoint x: 541, startPoint y: 260, endPoint x: 648, endPoint y: 269, distance: 107.6
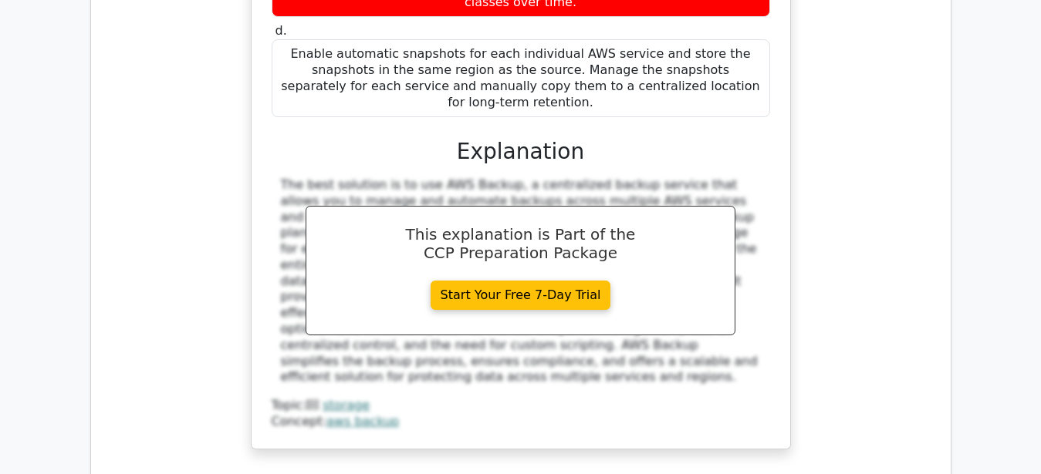
scroll to position [5901, 0]
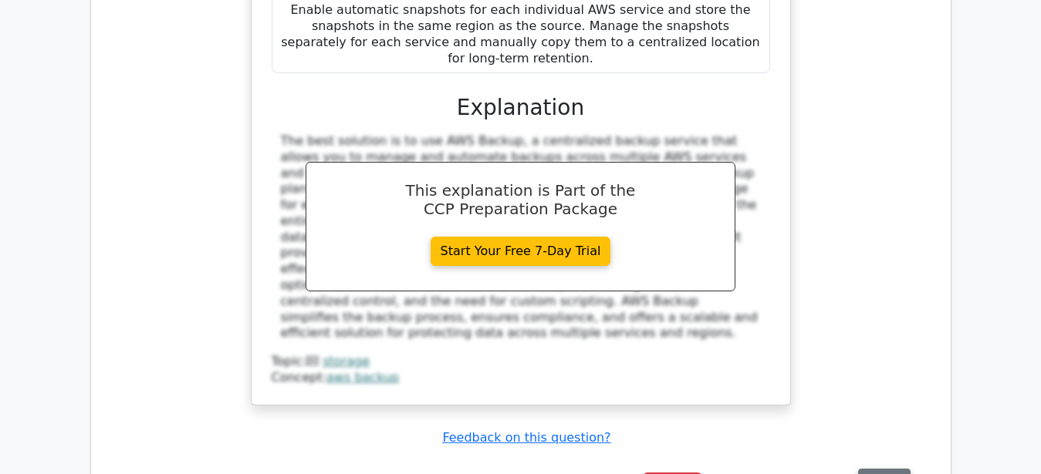
click at [859, 469] on button "Review" at bounding box center [884, 481] width 52 height 24
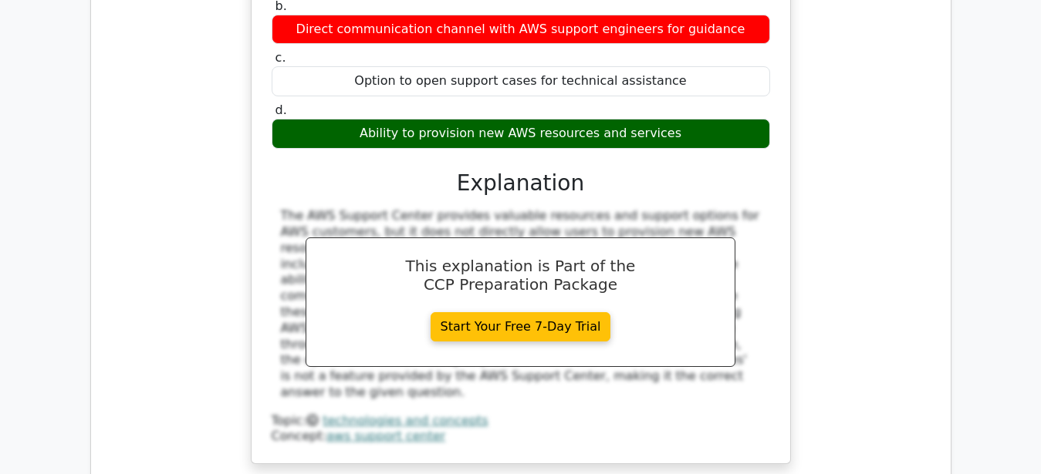
scroll to position [6531, 0]
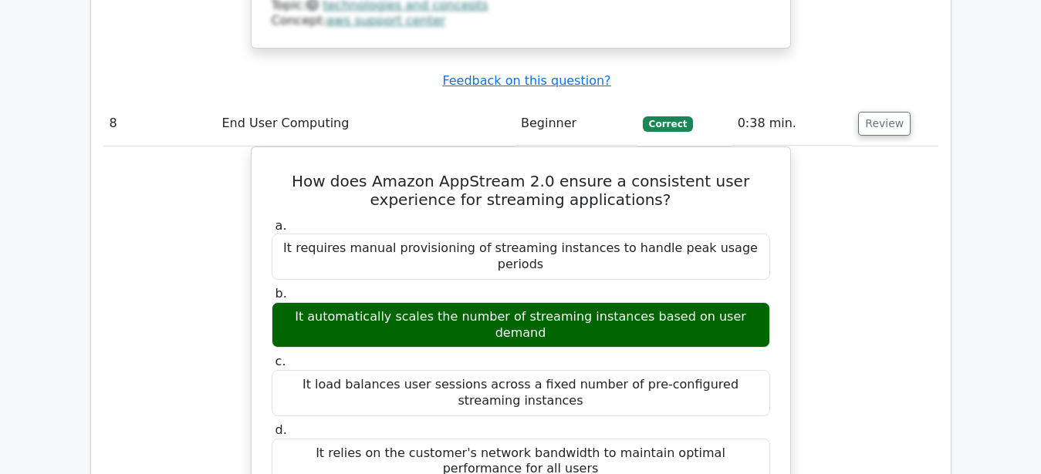
scroll to position [7160, 0]
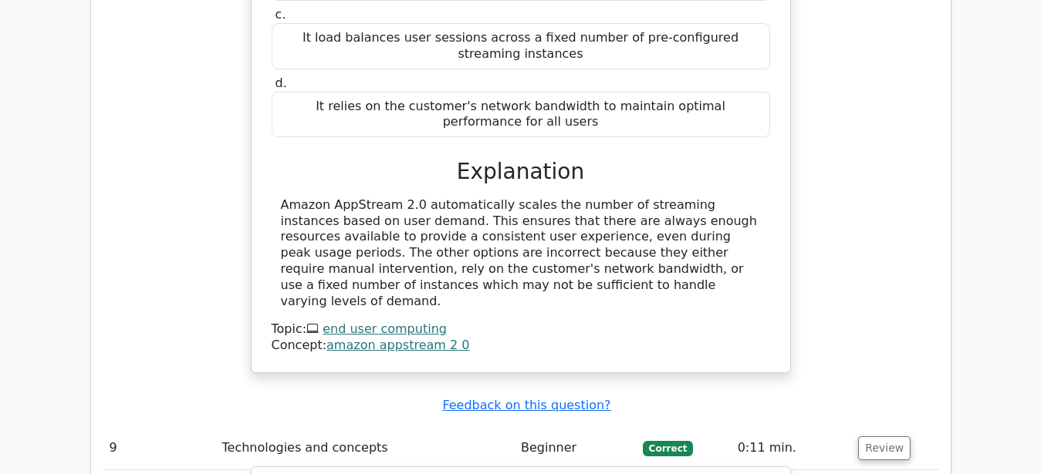
scroll to position [7239, 0]
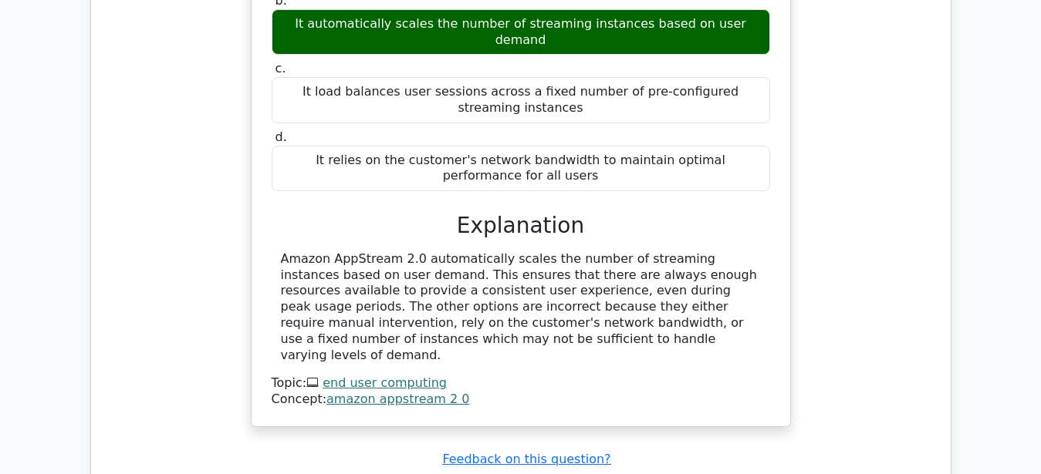
drag, startPoint x: 438, startPoint y: 162, endPoint x: 625, endPoint y: 174, distance: 187.0
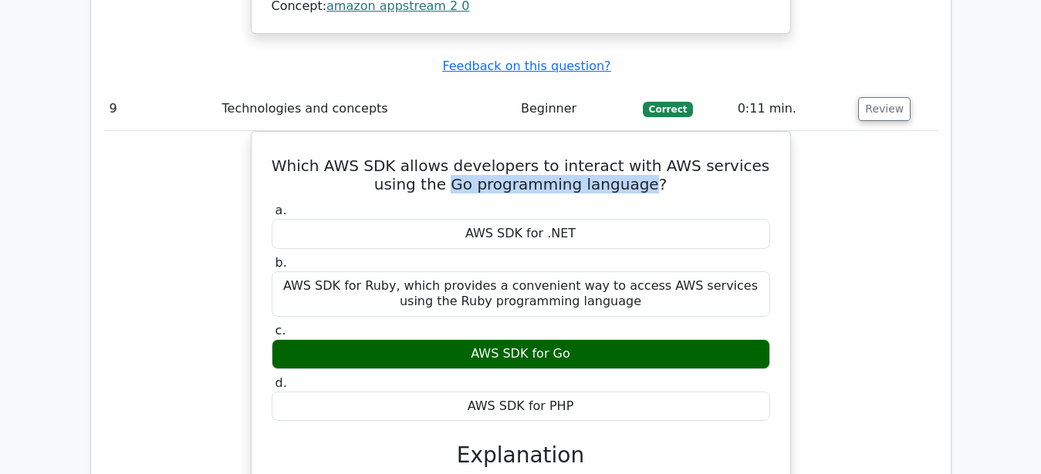
scroll to position [7869, 0]
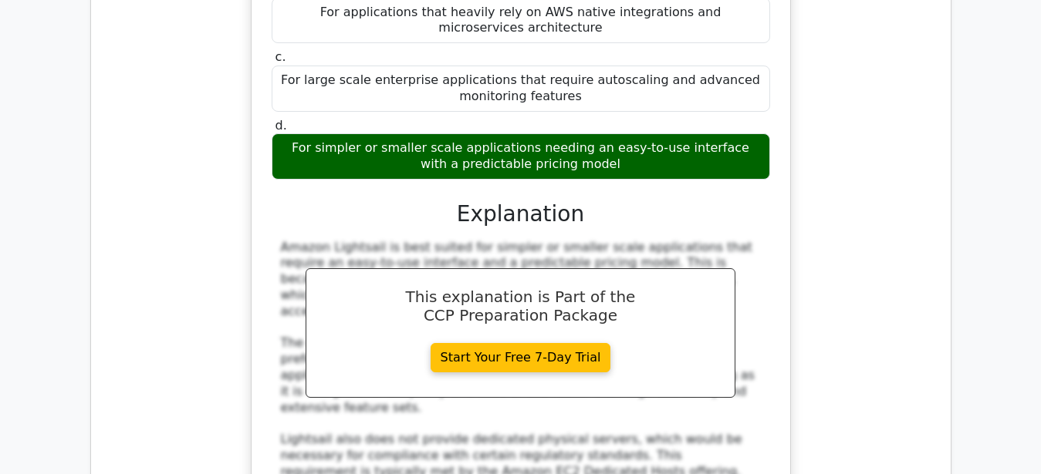
scroll to position [8656, 0]
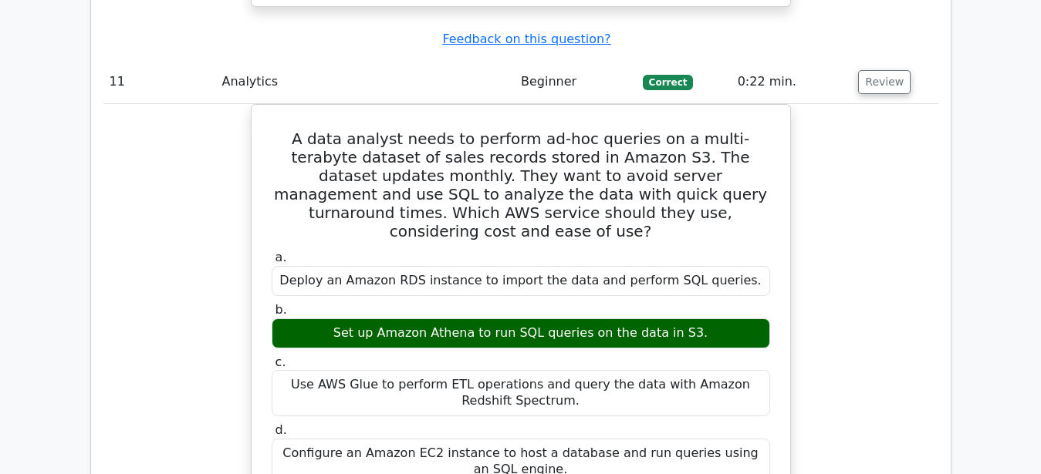
scroll to position [9678, 0]
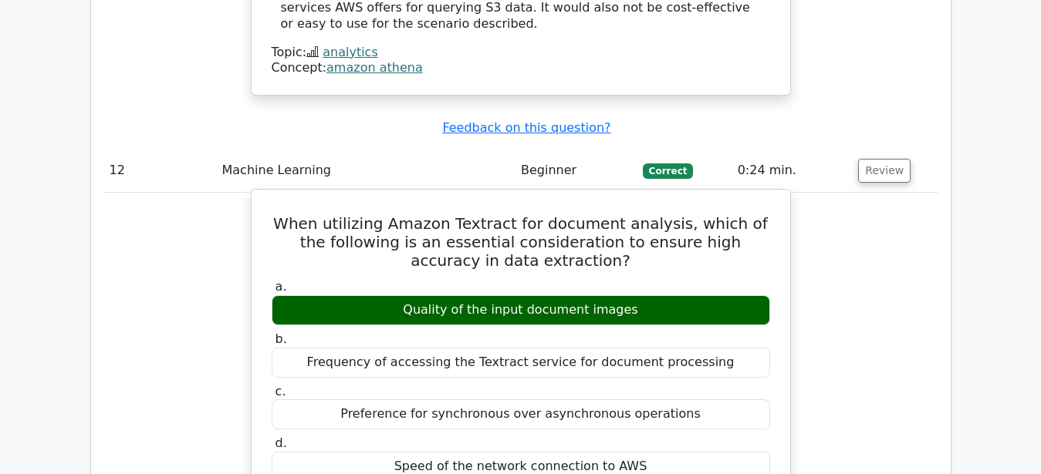
scroll to position [10387, 0]
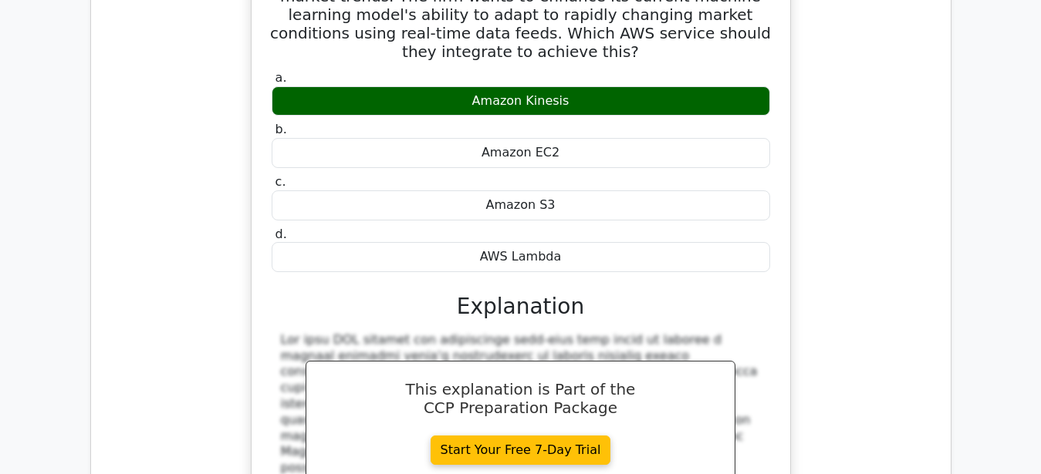
scroll to position [11173, 0]
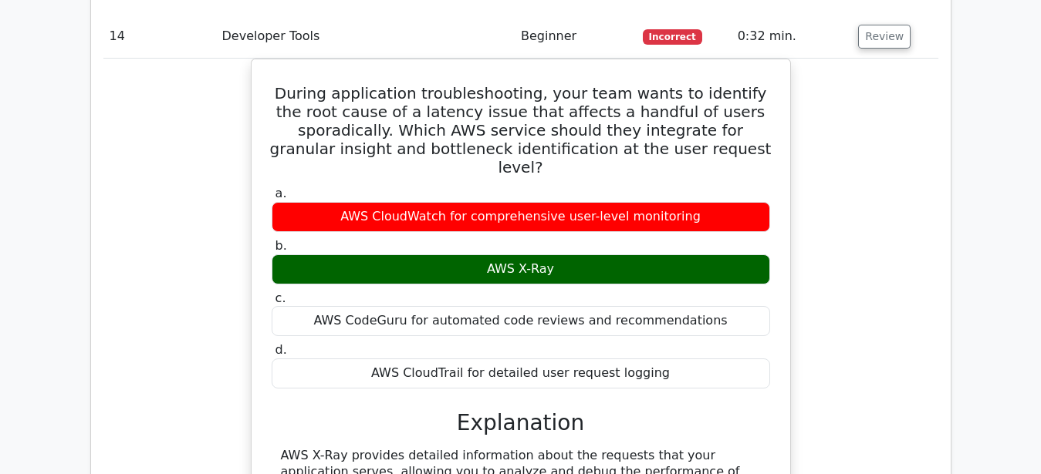
scroll to position [11803, 0]
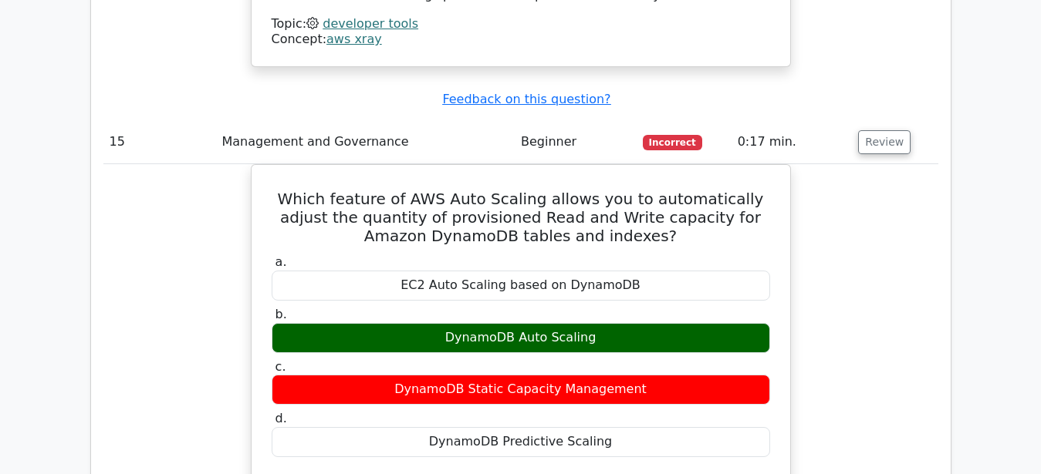
scroll to position [12590, 0]
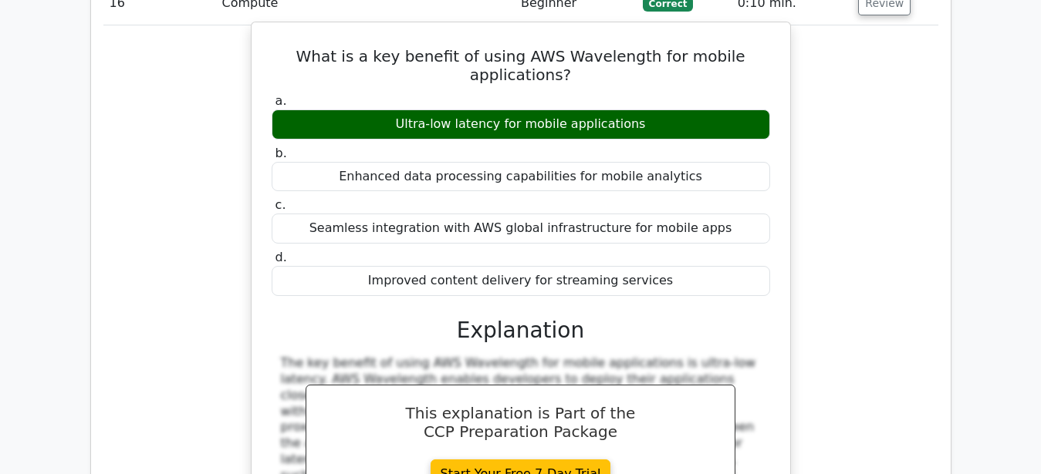
scroll to position [13455, 0]
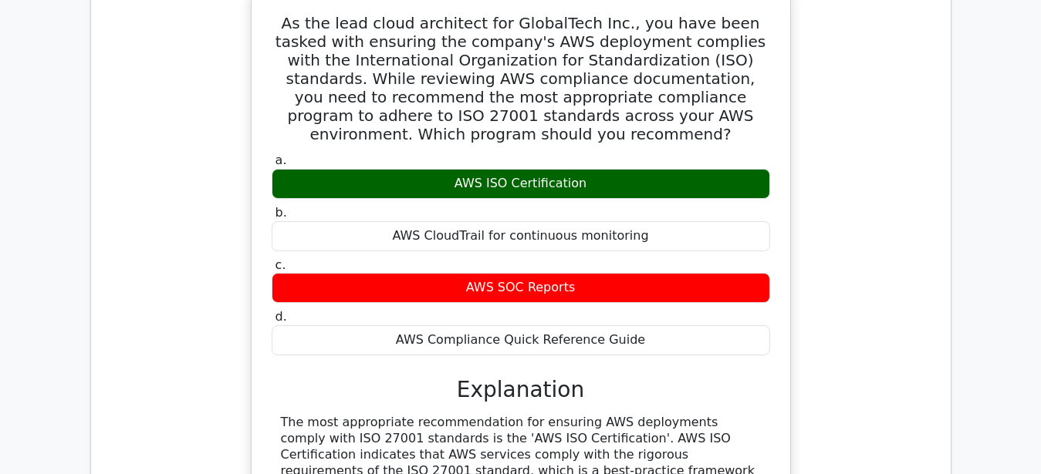
scroll to position [14321, 0]
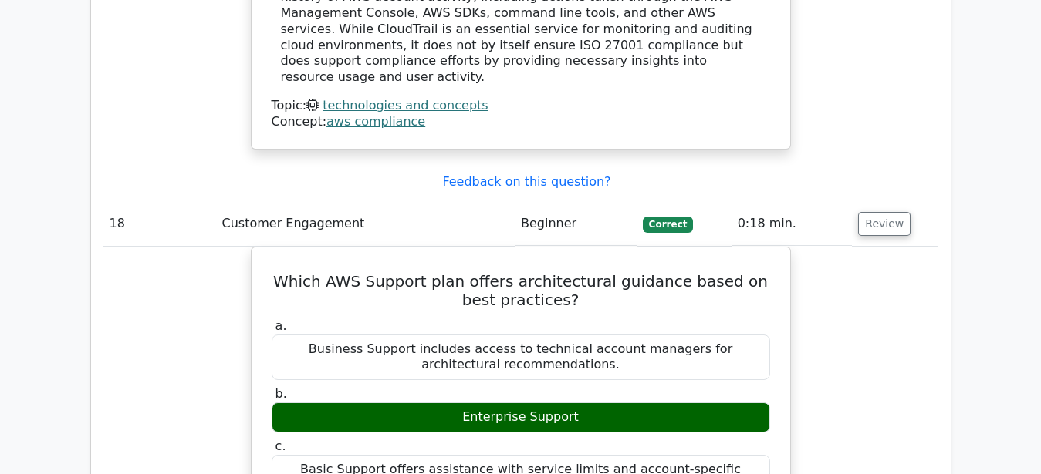
scroll to position [14950, 0]
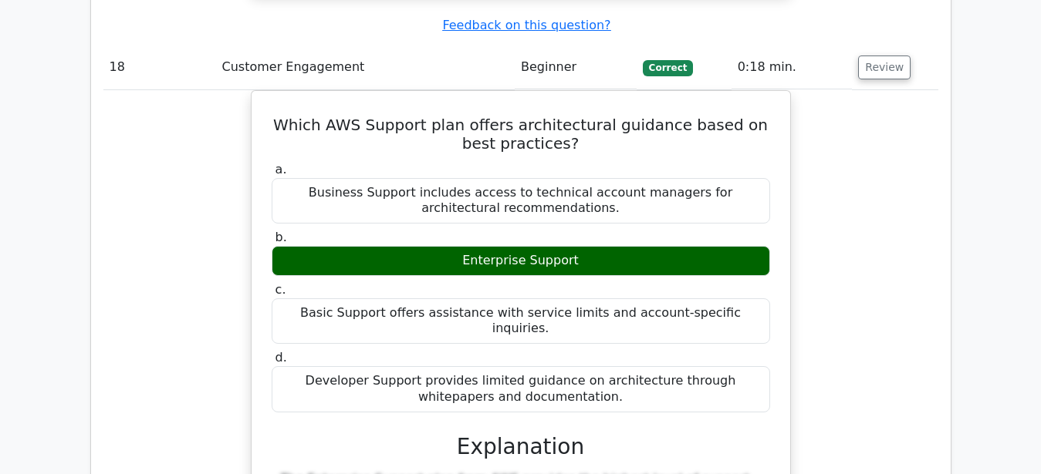
scroll to position [15186, 0]
